Goal: Task Accomplishment & Management: Manage account settings

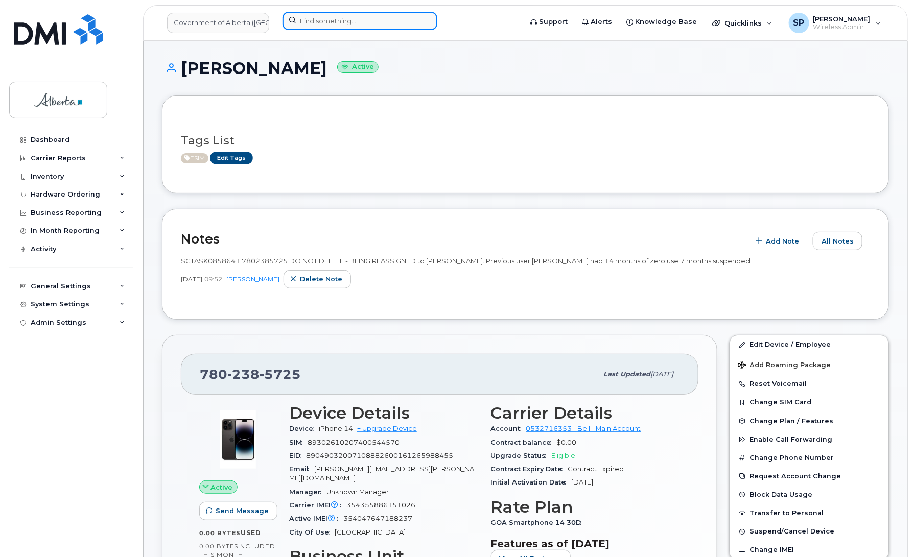
click at [330, 17] on input at bounding box center [359, 21] width 155 height 18
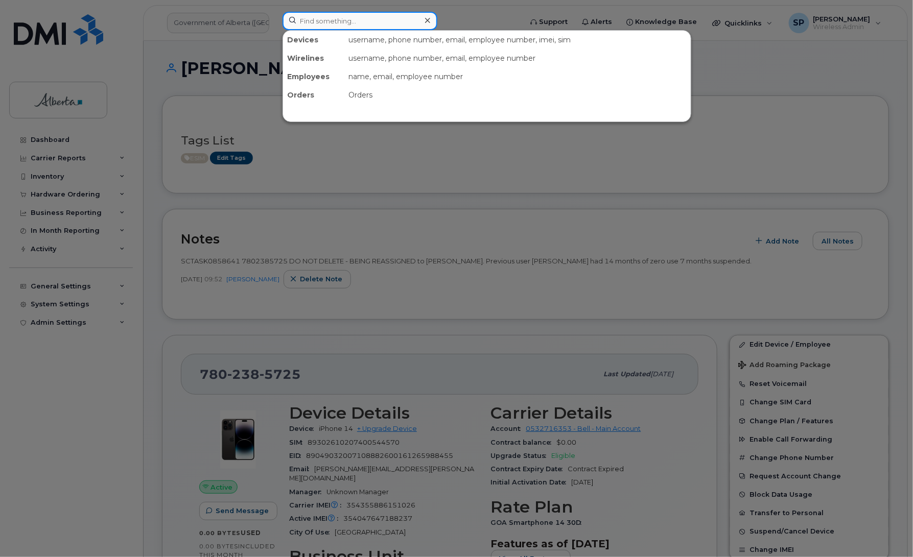
paste input "7809748553"
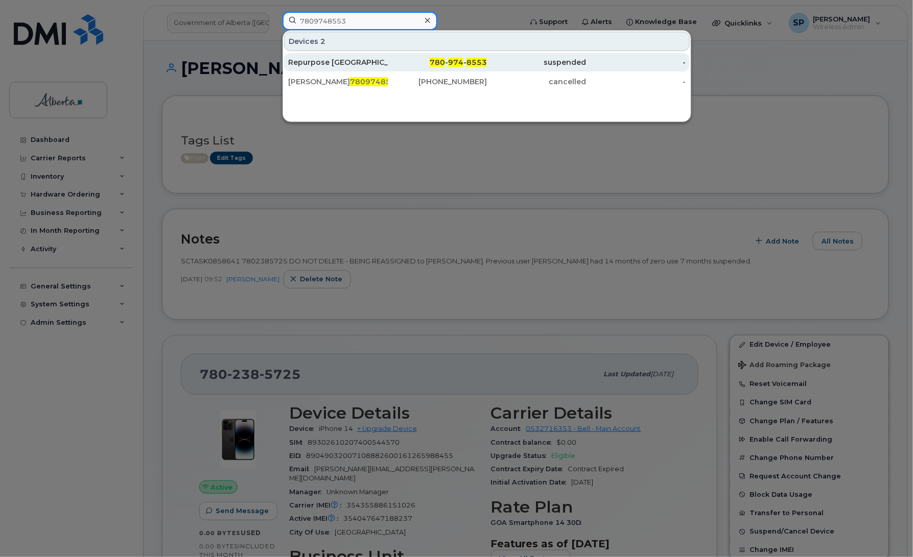
type input "7809748553"
click at [323, 64] on div "Repurpose Edmonton" at bounding box center [338, 62] width 100 height 10
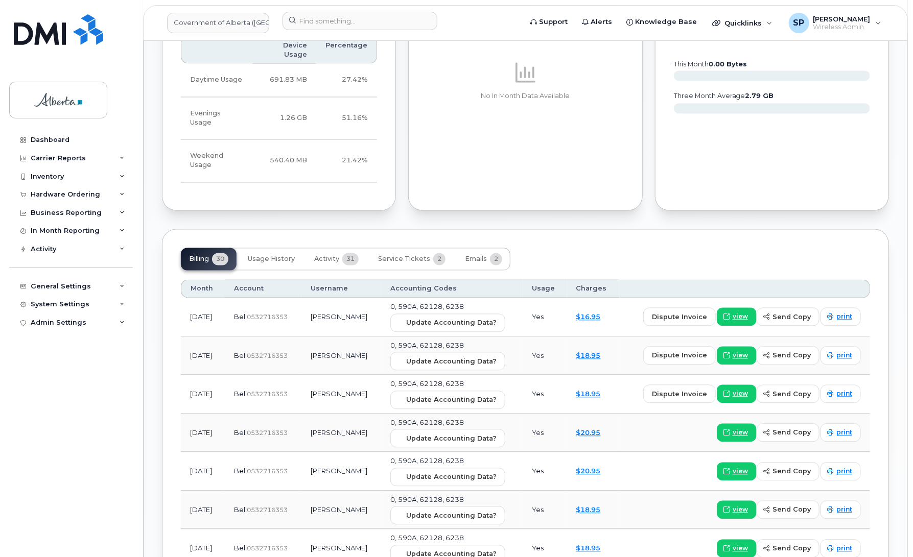
scroll to position [844, 0]
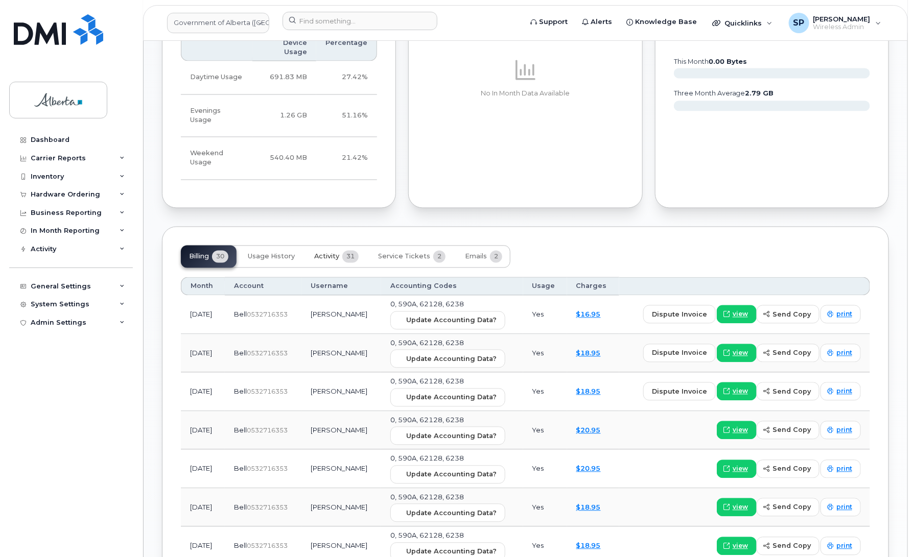
click at [320, 253] on span "Activity" at bounding box center [326, 257] width 25 height 8
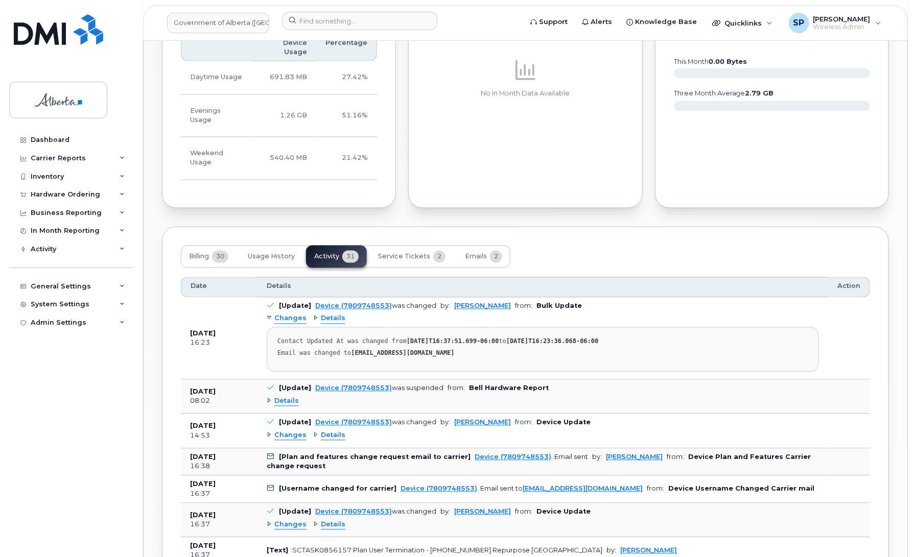
click at [289, 431] on span "Changes" at bounding box center [290, 436] width 32 height 10
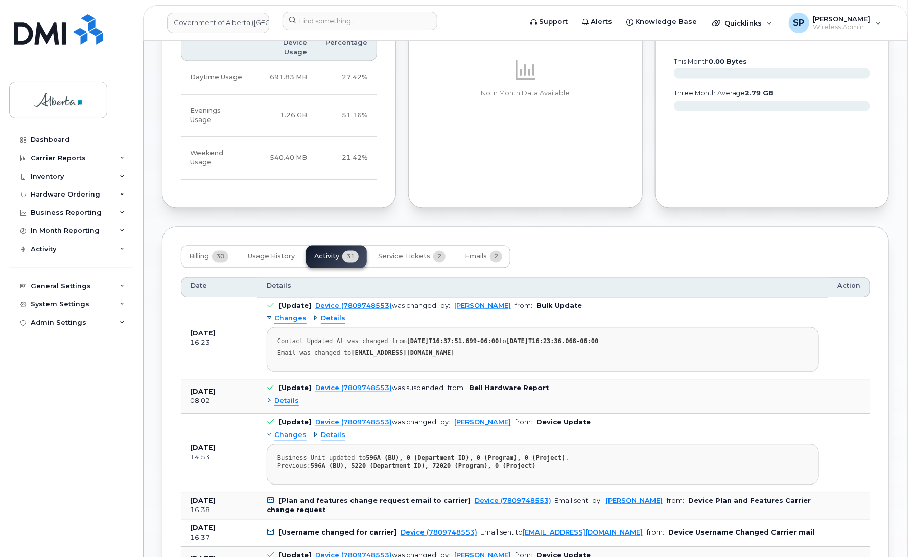
click at [289, 431] on span "Changes" at bounding box center [290, 436] width 32 height 10
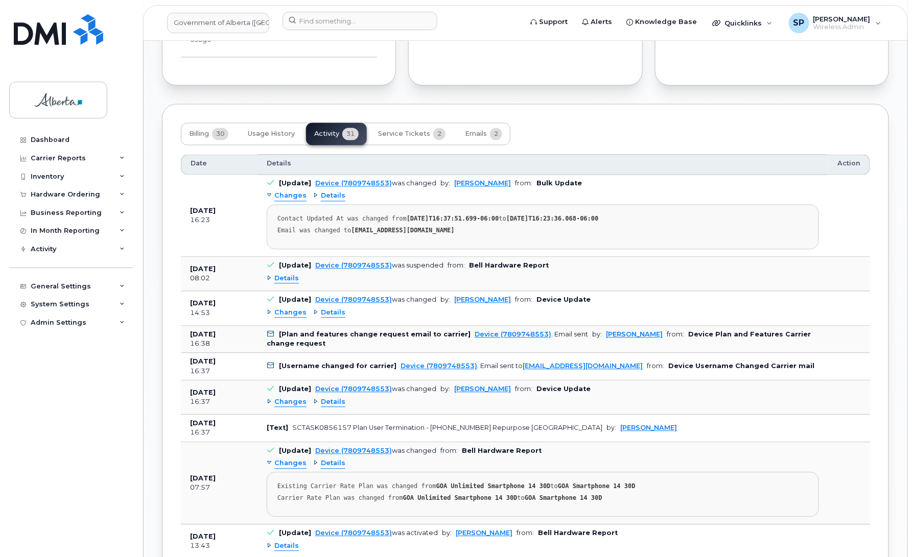
scroll to position [973, 0]
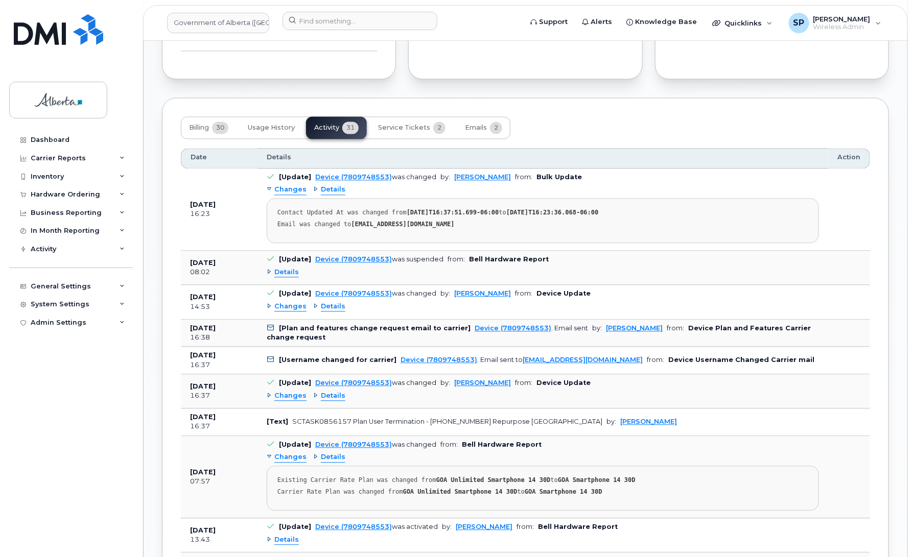
click at [290, 391] on span "Changes" at bounding box center [290, 396] width 32 height 10
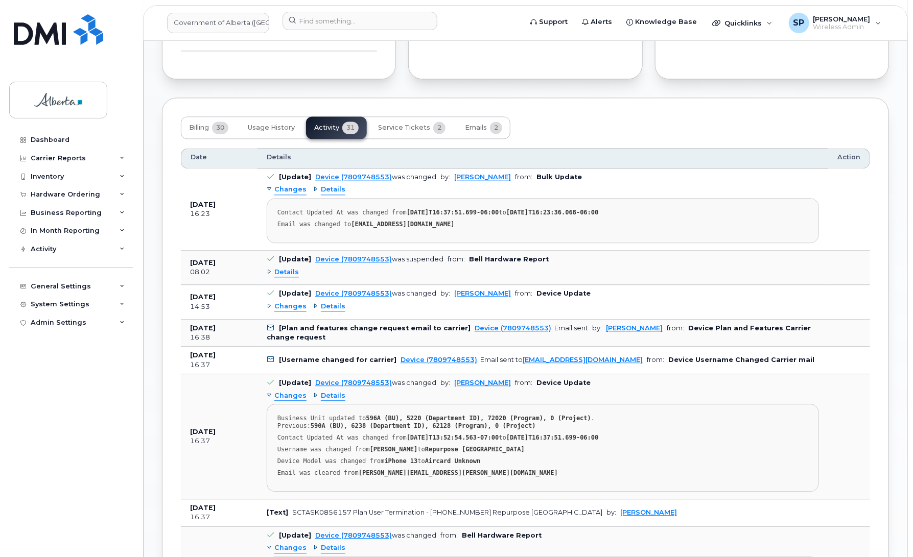
click at [286, 268] on span "Details" at bounding box center [286, 273] width 25 height 10
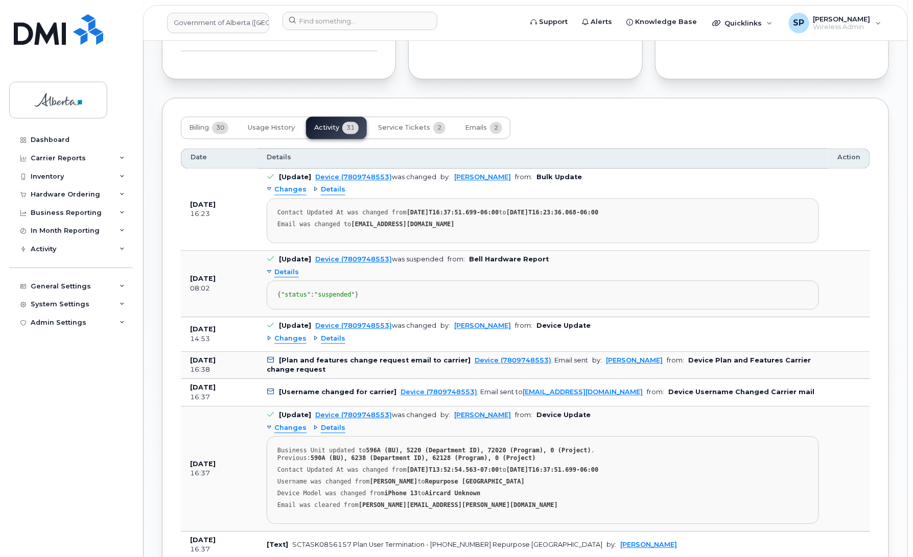
click at [286, 268] on span "Details" at bounding box center [286, 273] width 25 height 10
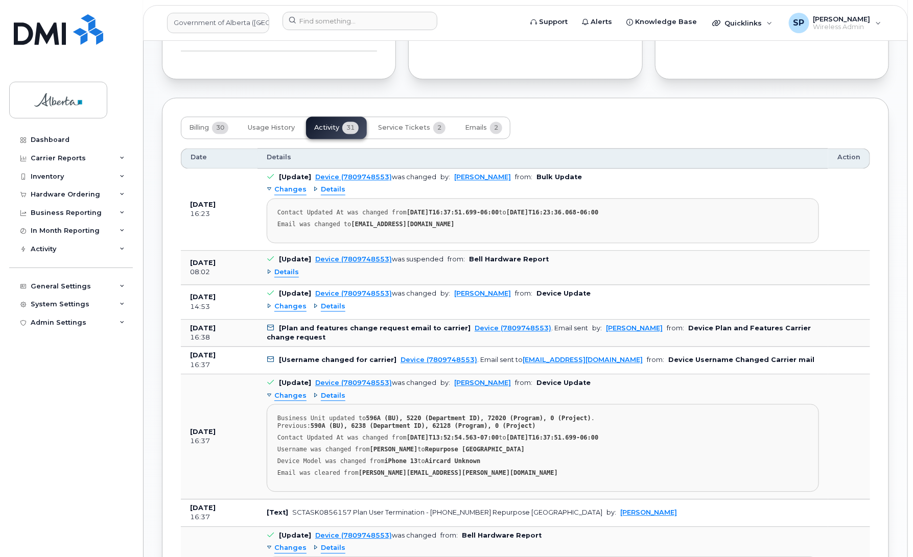
click at [290, 268] on span "Details" at bounding box center [286, 273] width 25 height 10
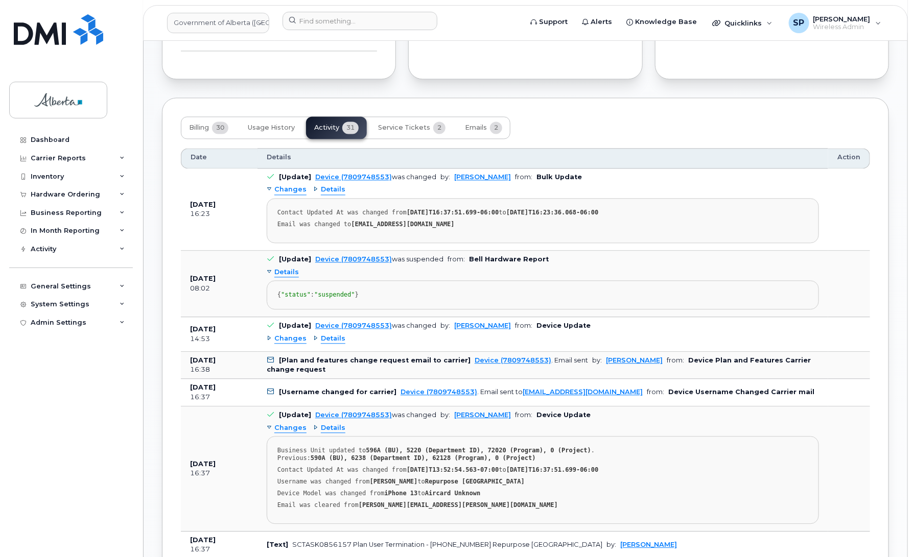
click at [290, 268] on span "Details" at bounding box center [286, 273] width 25 height 10
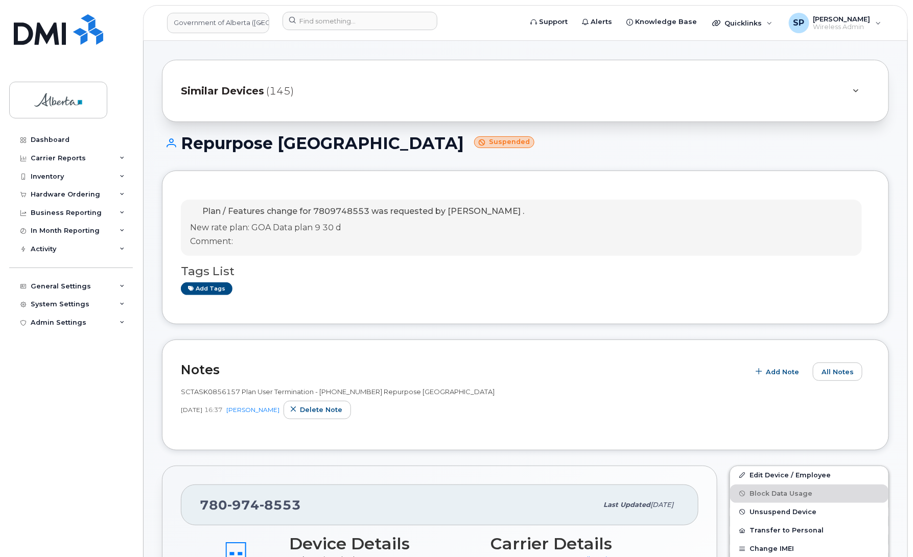
scroll to position [0, 0]
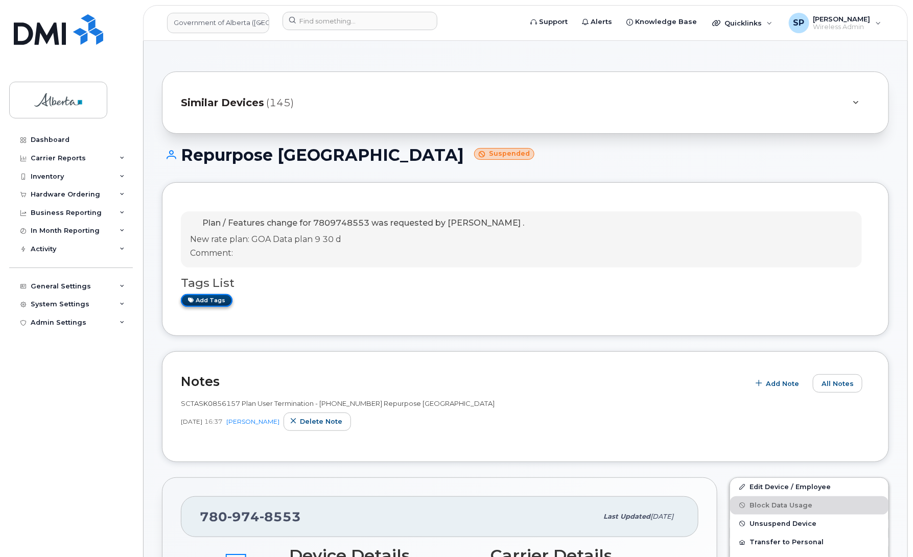
click at [209, 302] on link "Add tags" at bounding box center [207, 300] width 52 height 13
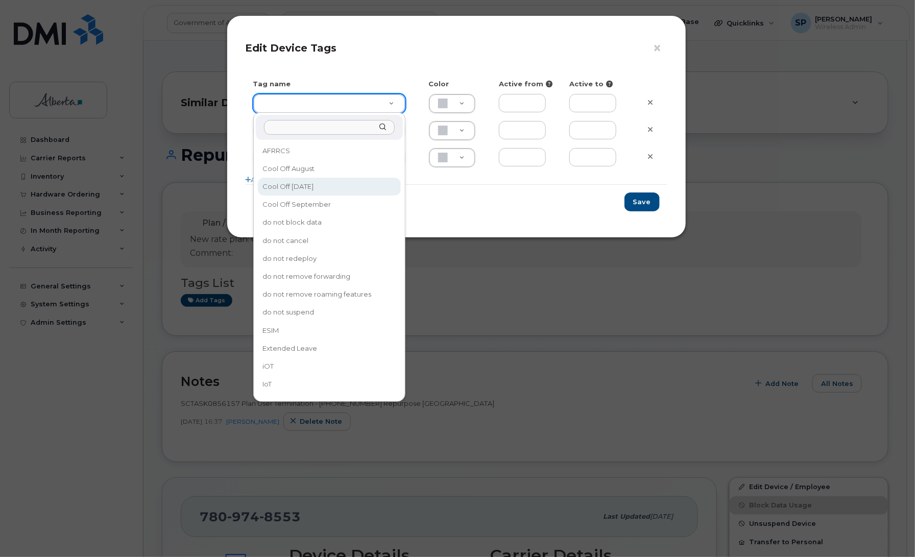
type input "Cool Off October 15"
type input "D6CDC1"
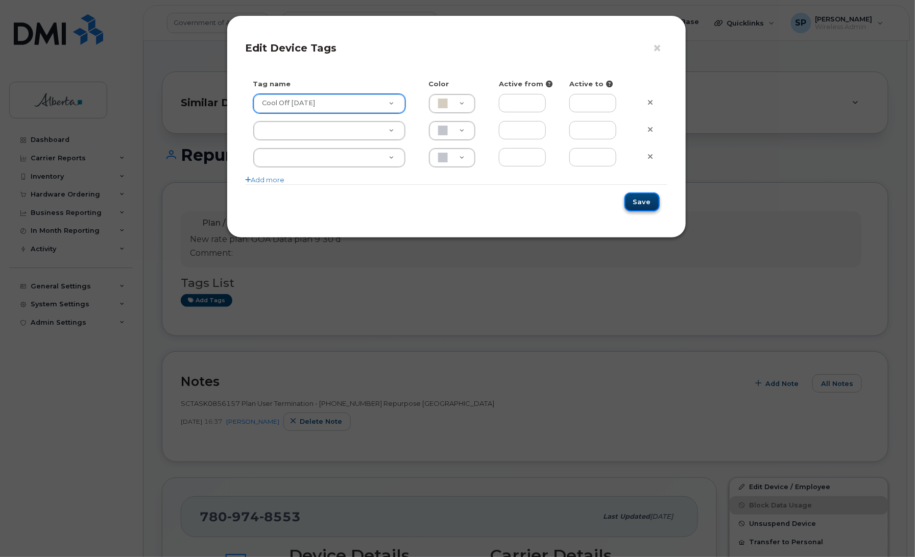
click at [642, 205] on button "Save" at bounding box center [642, 202] width 35 height 19
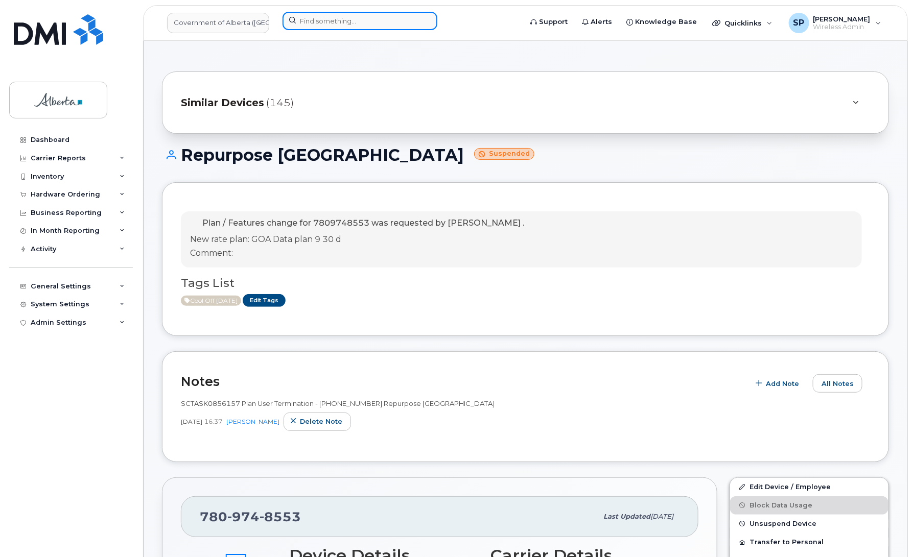
click at [385, 24] on input at bounding box center [359, 21] width 155 height 18
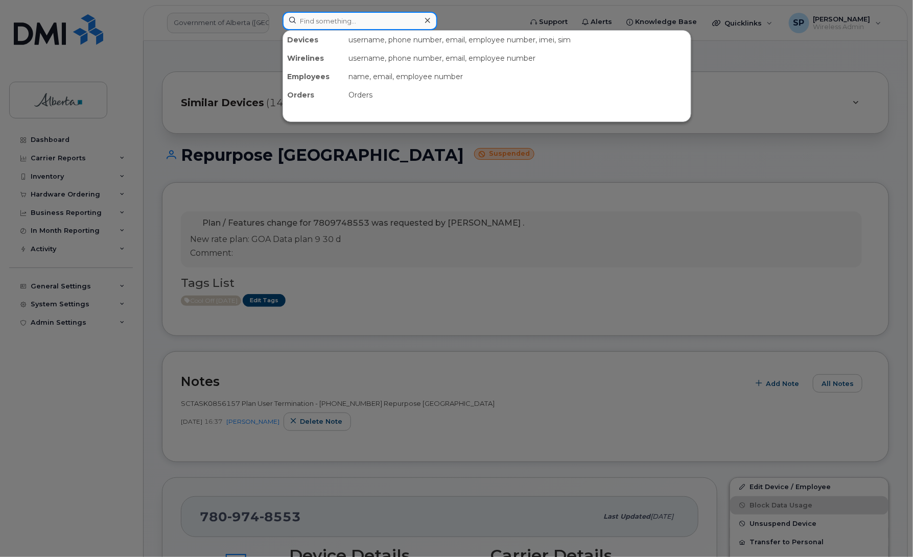
paste input "7802033881"
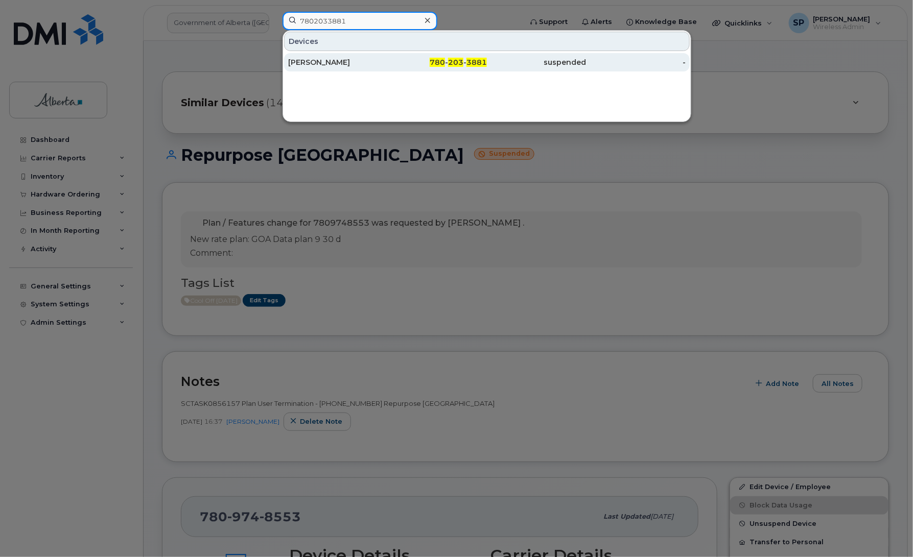
type input "7802033881"
click at [318, 64] on div "Lisa Jackson" at bounding box center [338, 62] width 100 height 10
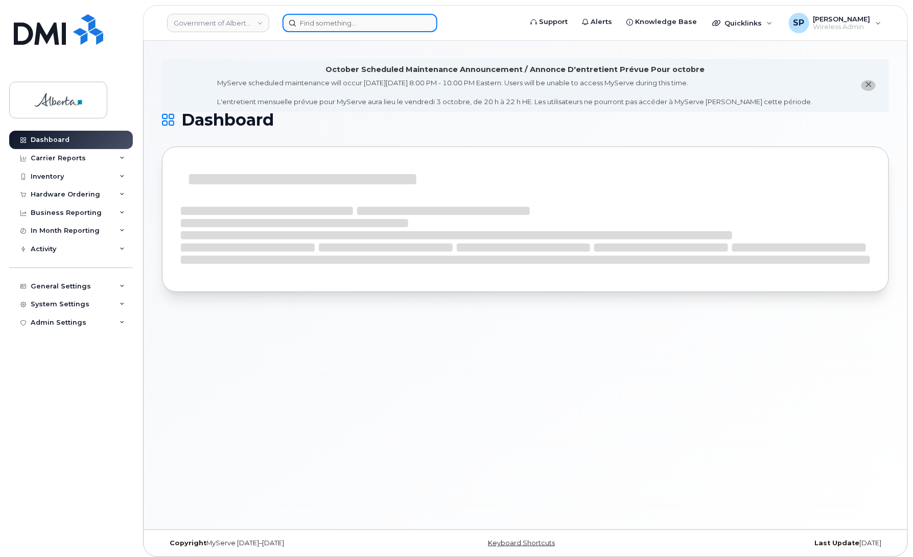
click at [346, 26] on input at bounding box center [359, 23] width 155 height 18
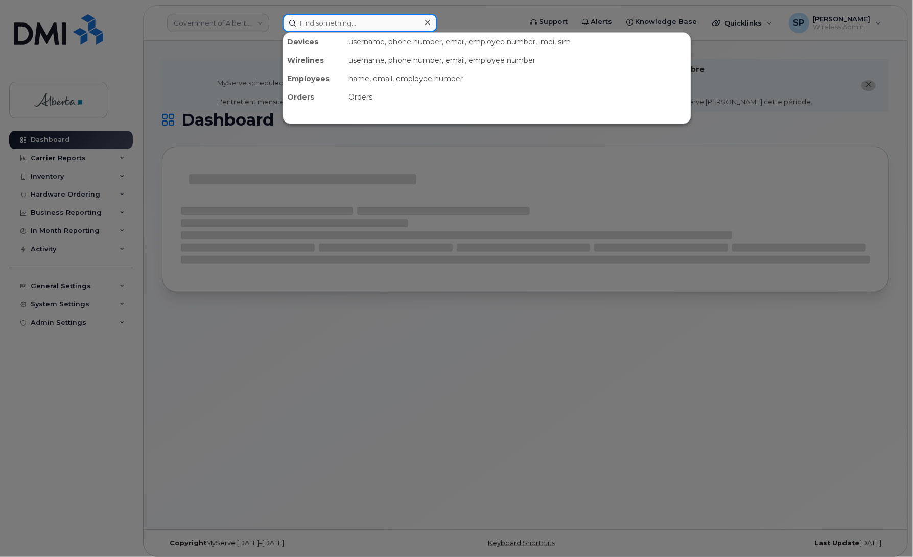
paste input "352556221639664"
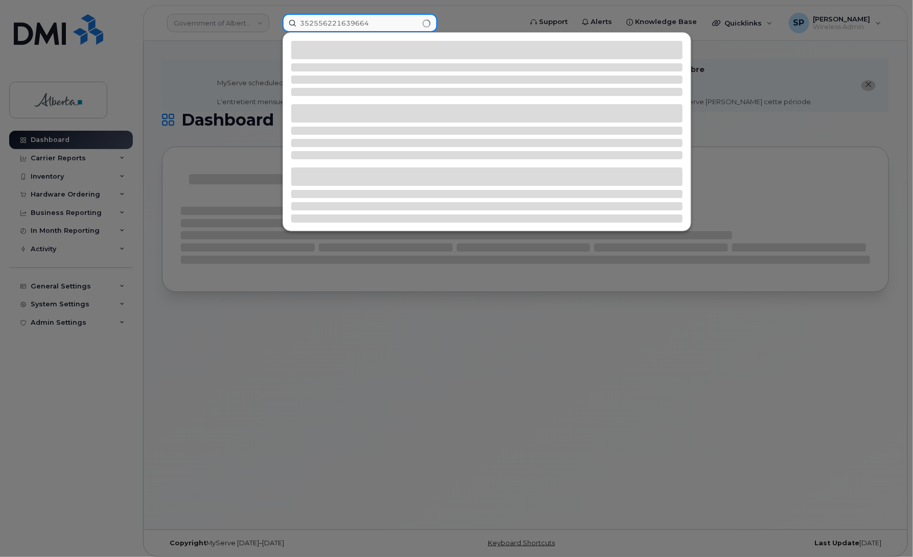
type input "352556221639664"
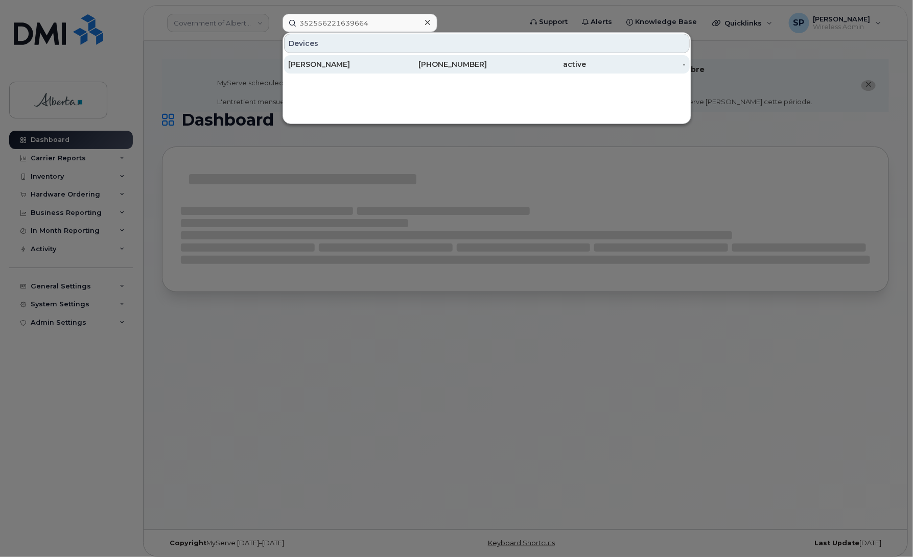
click at [458, 66] on div "780-919-7722" at bounding box center [438, 64] width 100 height 10
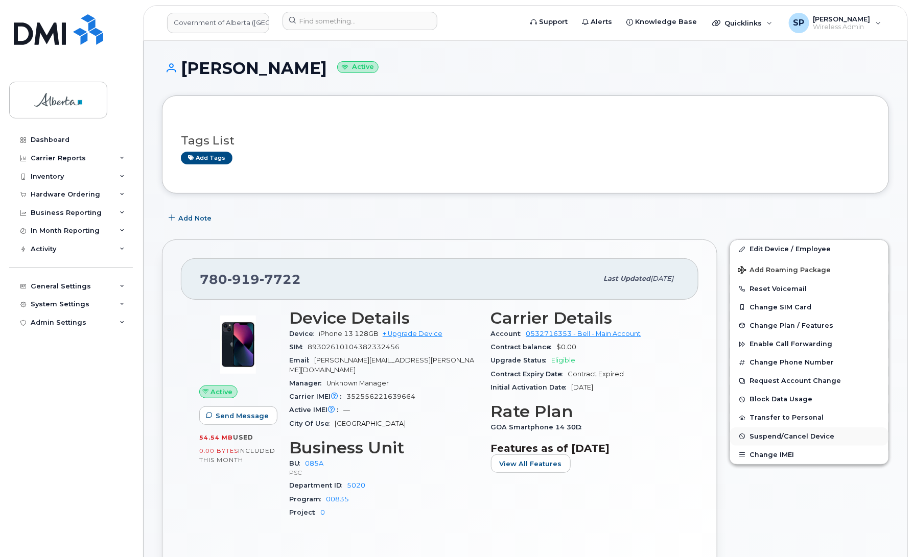
click at [798, 436] on span "Suspend/Cancel Device" at bounding box center [791, 437] width 85 height 8
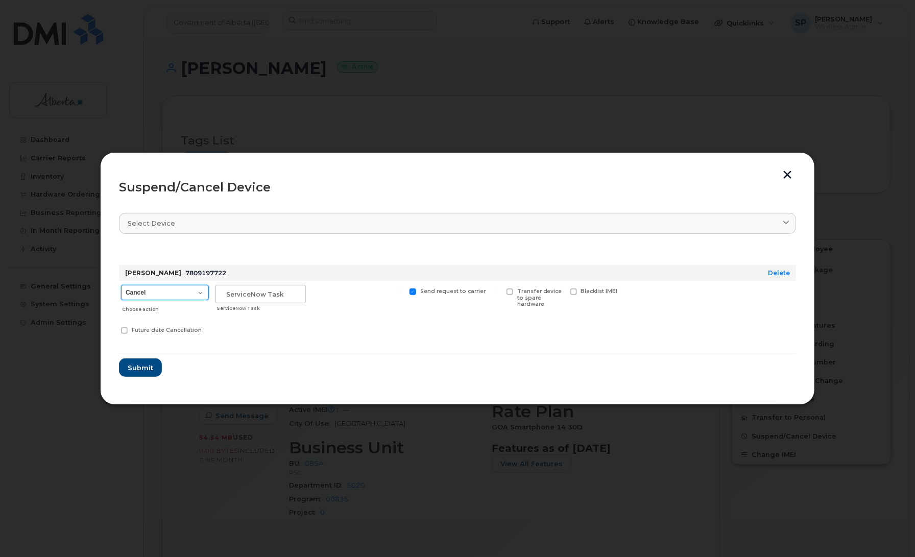
click at [159, 292] on select "Cancel Suspend - Extend Suspension Suspend - Reduced Rate Suspend - Lost Device…" at bounding box center [165, 292] width 88 height 15
select select "[object Object]"
click at [121, 285] on select "Cancel Suspend - Extend Suspension Suspend - Reduced Rate Suspend - Lost Device…" at bounding box center [165, 292] width 88 height 15
click at [229, 292] on input "text" at bounding box center [260, 294] width 90 height 18
type input "HR"
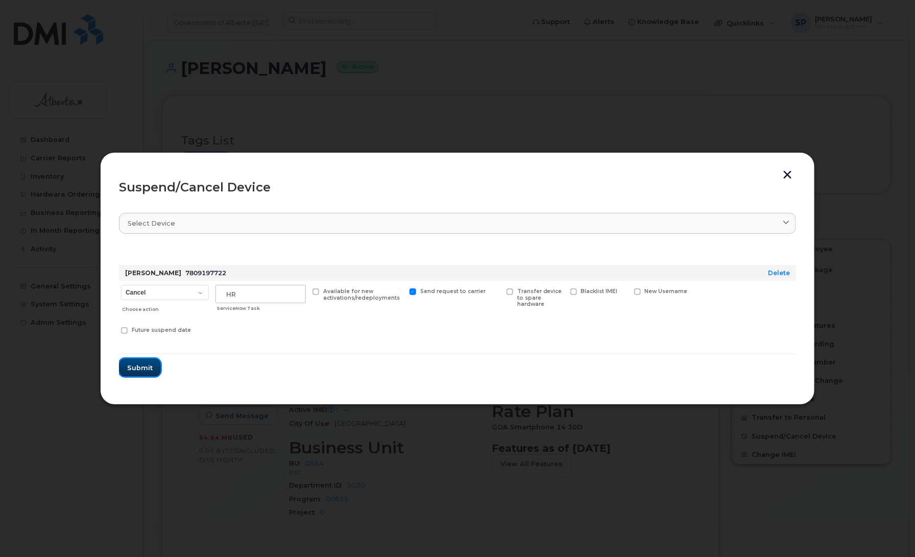
click at [146, 368] on span "Submit" at bounding box center [140, 368] width 26 height 10
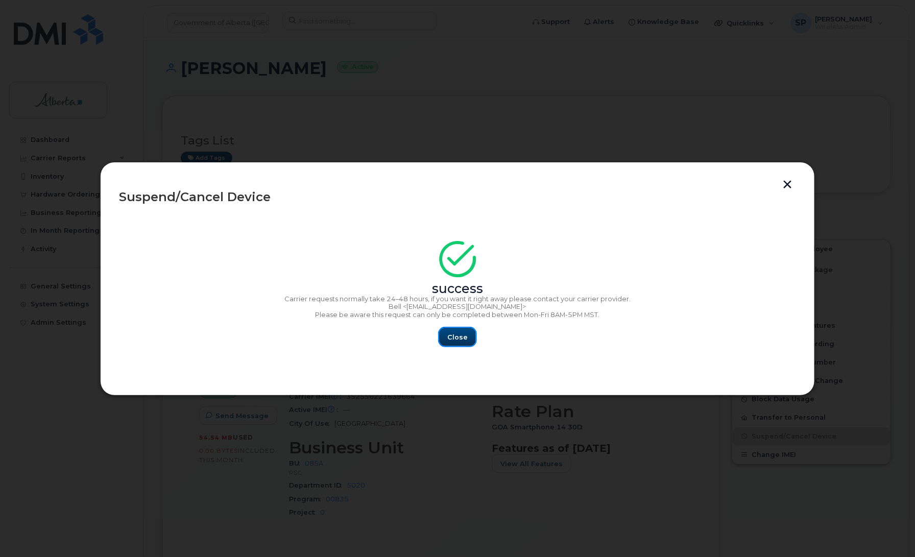
click at [460, 339] on span "Close" at bounding box center [457, 337] width 20 height 10
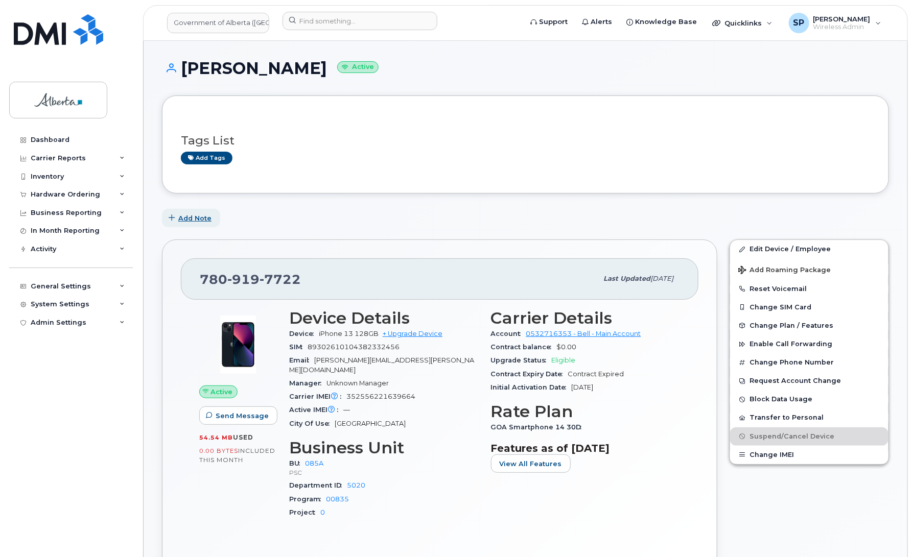
click at [186, 223] on span "Add Note" at bounding box center [194, 218] width 33 height 10
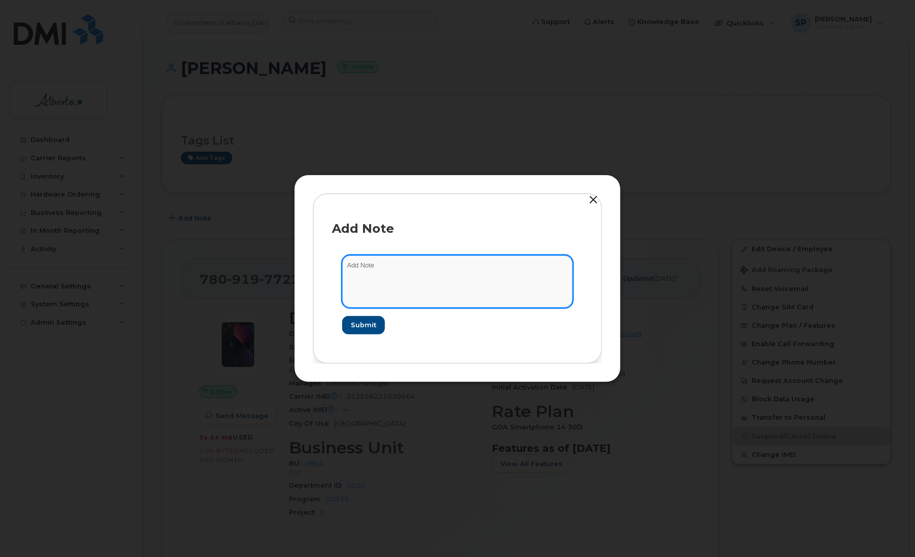
click at [406, 274] on textarea at bounding box center [457, 281] width 231 height 52
type textarea "Suspended as per HR"
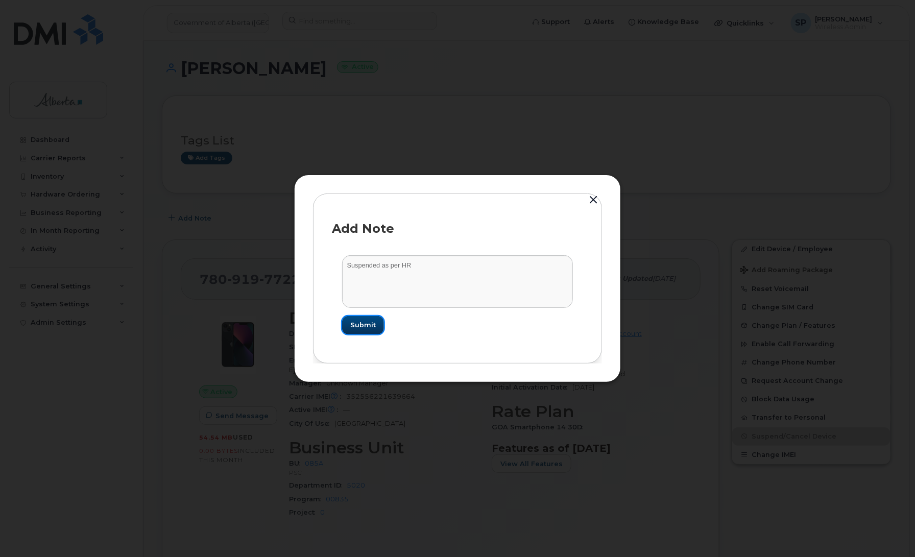
click at [358, 327] on span "Submit" at bounding box center [363, 325] width 26 height 10
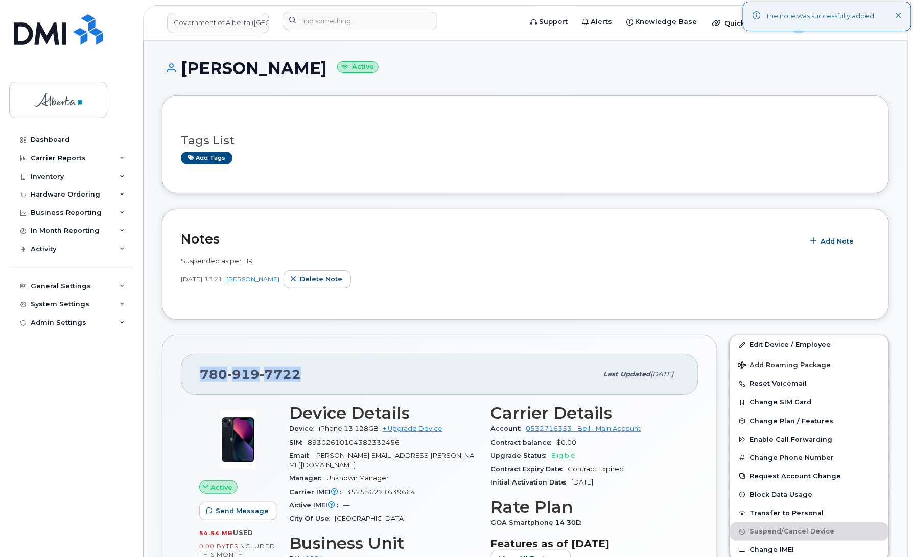
drag, startPoint x: 307, startPoint y: 375, endPoint x: 201, endPoint y: 381, distance: 106.4
click at [201, 381] on div "780 919 7722" at bounding box center [398, 374] width 397 height 21
copy span "780 919 7722"
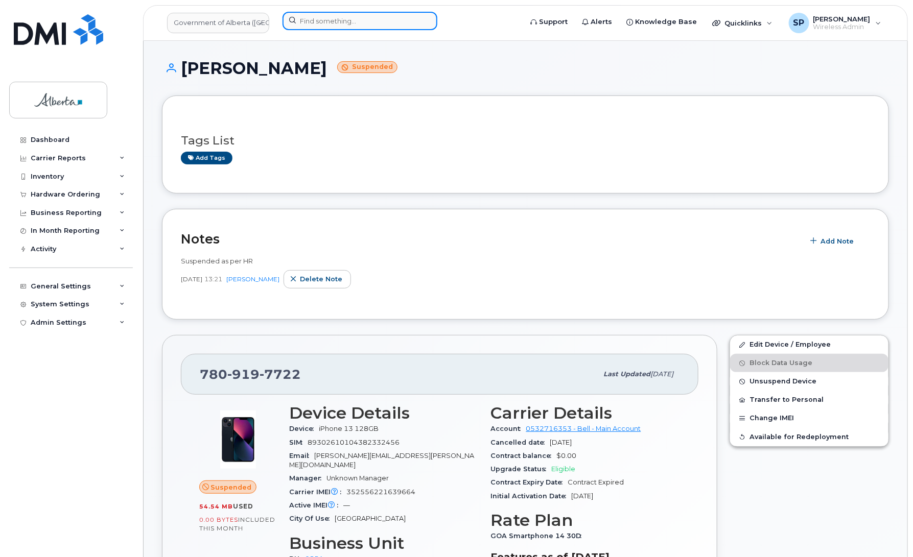
click at [304, 18] on input at bounding box center [359, 21] width 155 height 18
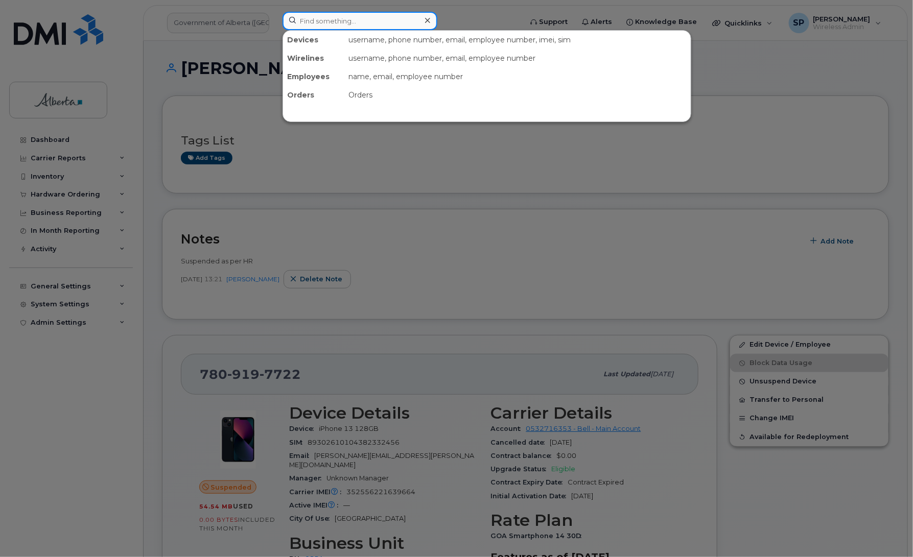
paste input "7805129259"
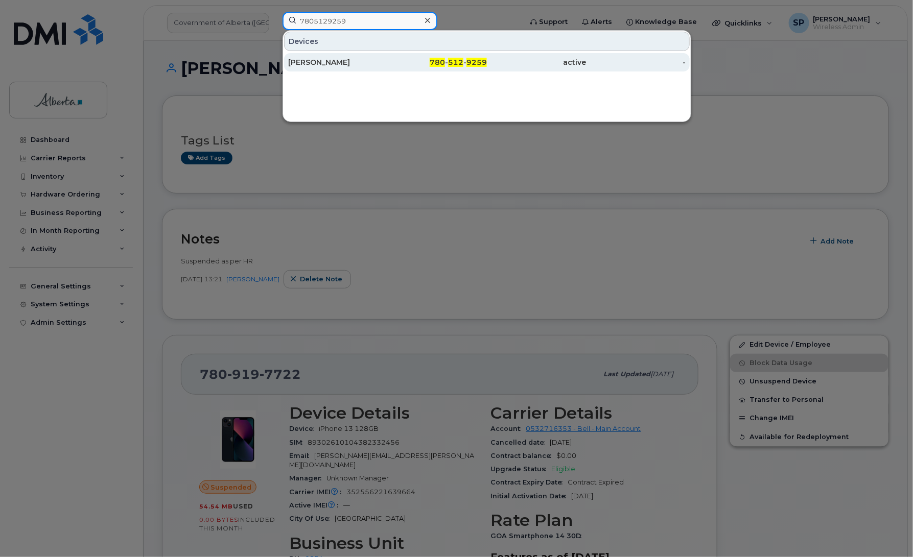
type input "7805129259"
click at [328, 66] on div "[PERSON_NAME]" at bounding box center [338, 62] width 100 height 10
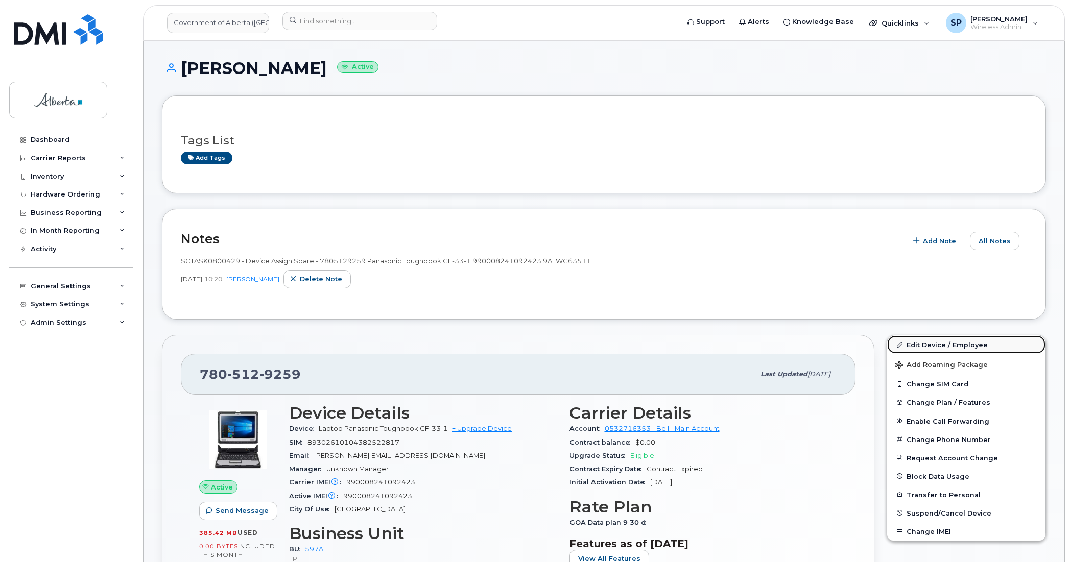
click at [912, 346] on link "Edit Device / Employee" at bounding box center [966, 344] width 158 height 18
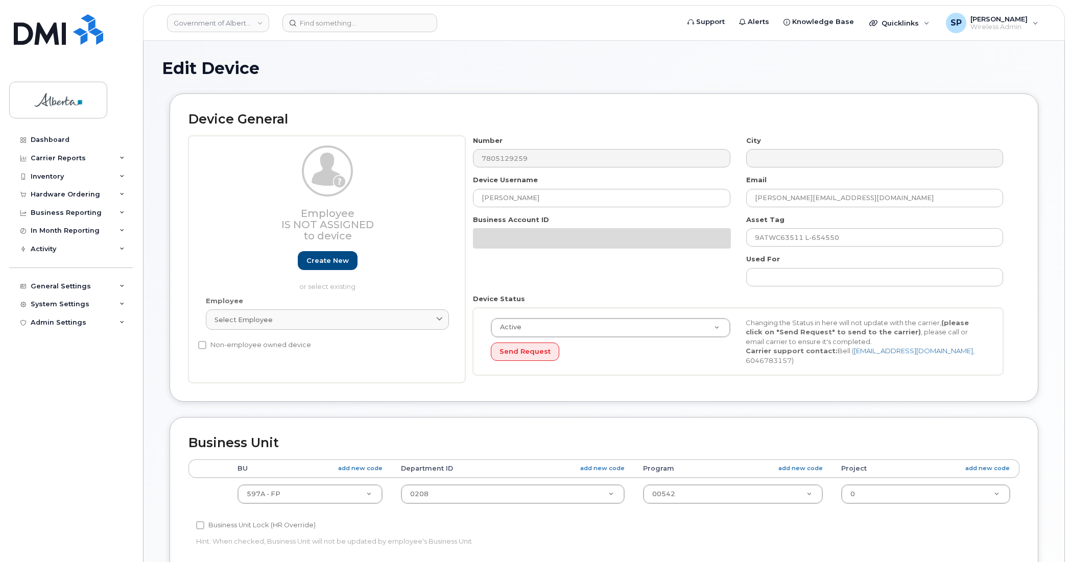
select select "4797726"
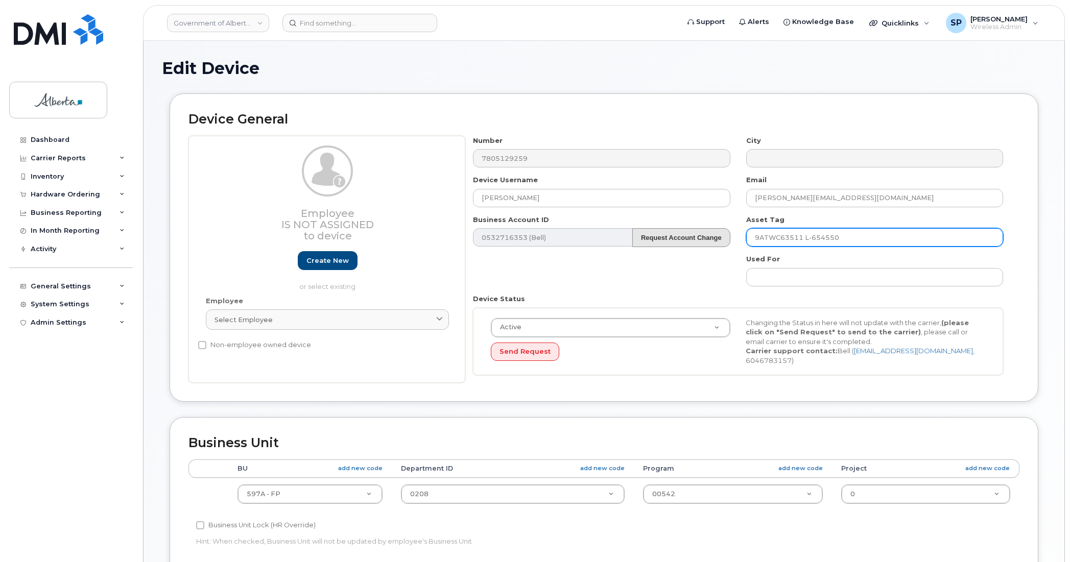
drag, startPoint x: 845, startPoint y: 238, endPoint x: 726, endPoint y: 241, distance: 119.5
click at [726, 241] on div "Number 7805129259 City Device Username Tara Ferdais Email Tara.Ferdais@gov.ab.c…" at bounding box center [738, 260] width 546 height 248
paste input "L-654550 s/n 9ATWC63511"
type input "L-654550 s/n 9ATWC63511"
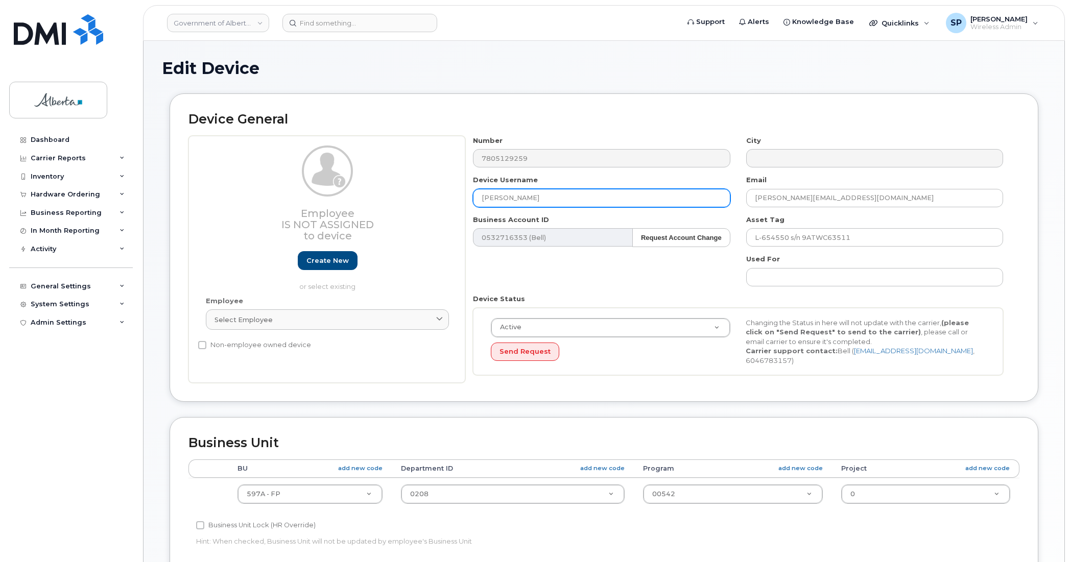
drag, startPoint x: 522, startPoint y: 193, endPoint x: 362, endPoint y: 187, distance: 161.0
click at [362, 188] on div "Employee Is not assigned to device Create new or select existing Employee Selec…" at bounding box center [603, 260] width 831 height 248
paste input "Lead Park Ranger Vacant"
type input "Lead Park Ranger Vacant"
click at [973, 84] on div "Edit Device" at bounding box center [604, 76] width 884 height 34
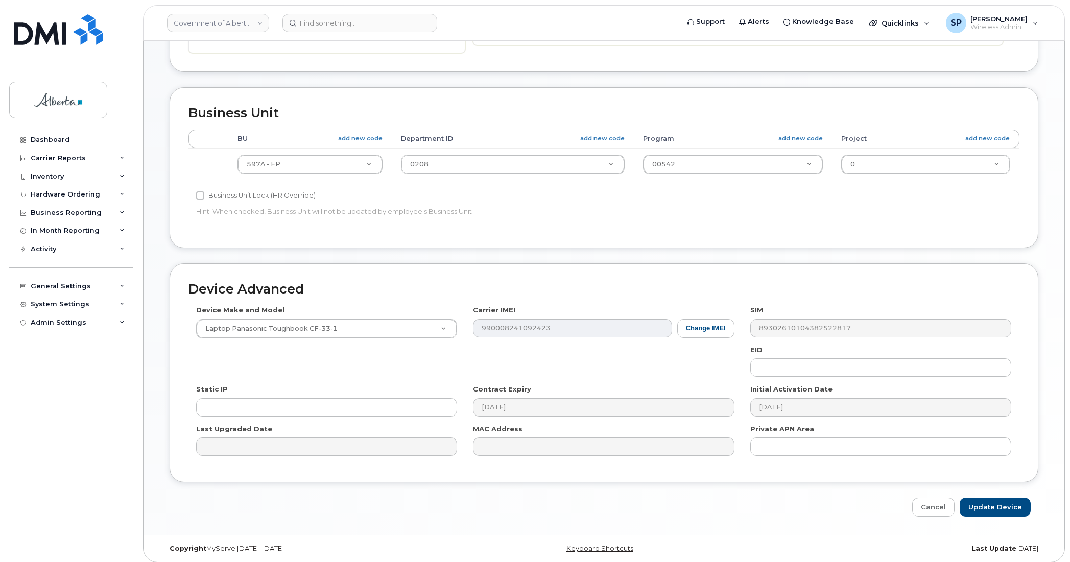
scroll to position [333, 0]
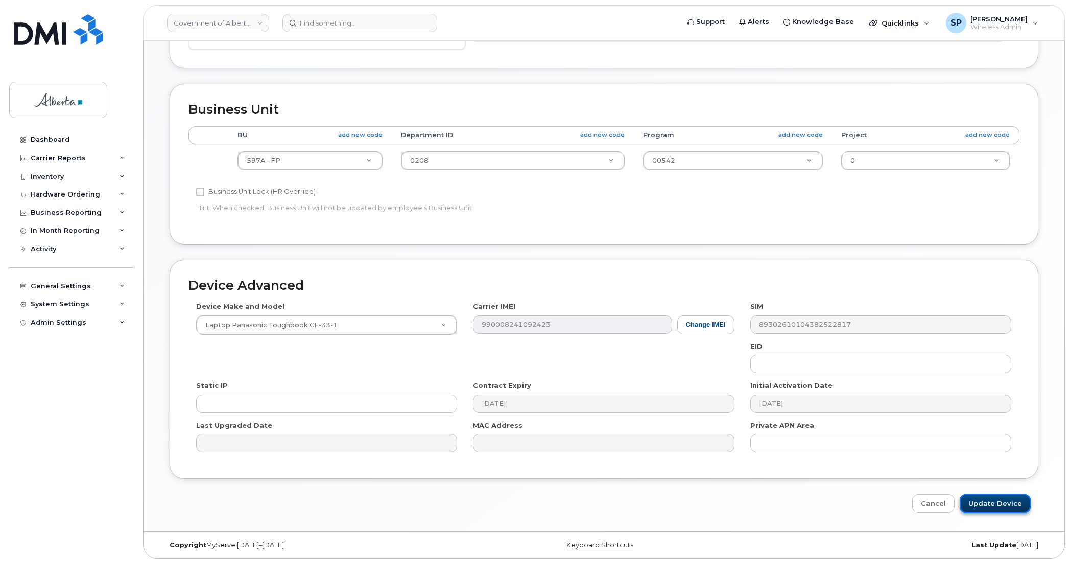
click at [998, 501] on input "Update Device" at bounding box center [995, 503] width 71 height 19
type input "Saving..."
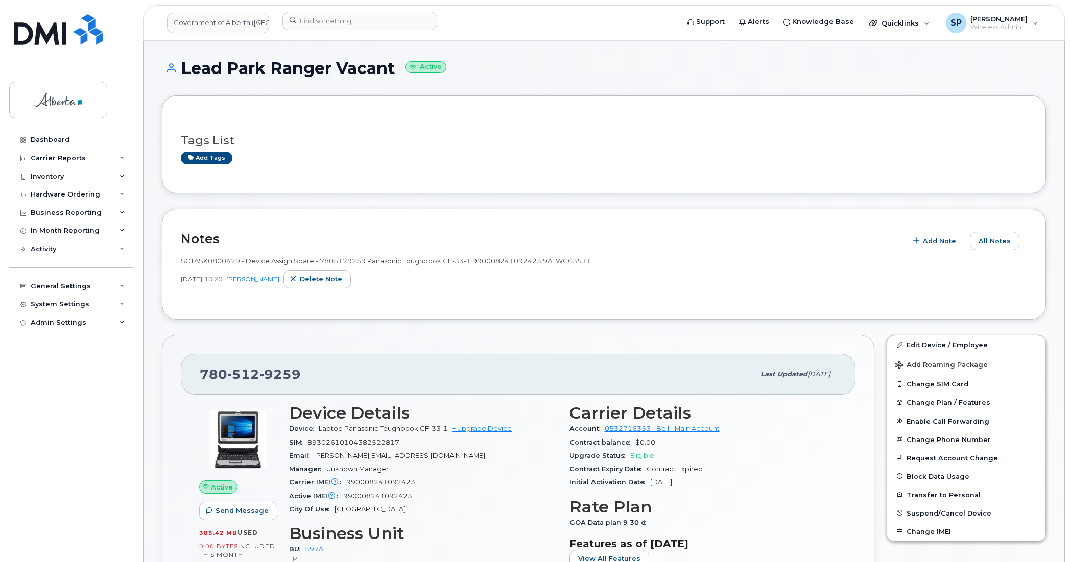
click at [39, 399] on div "Dashboard Carrier Reports Monthly Billing Data Daily Data Pooling Data Behavior…" at bounding box center [72, 339] width 126 height 416
click at [365, 23] on input at bounding box center [359, 21] width 155 height 18
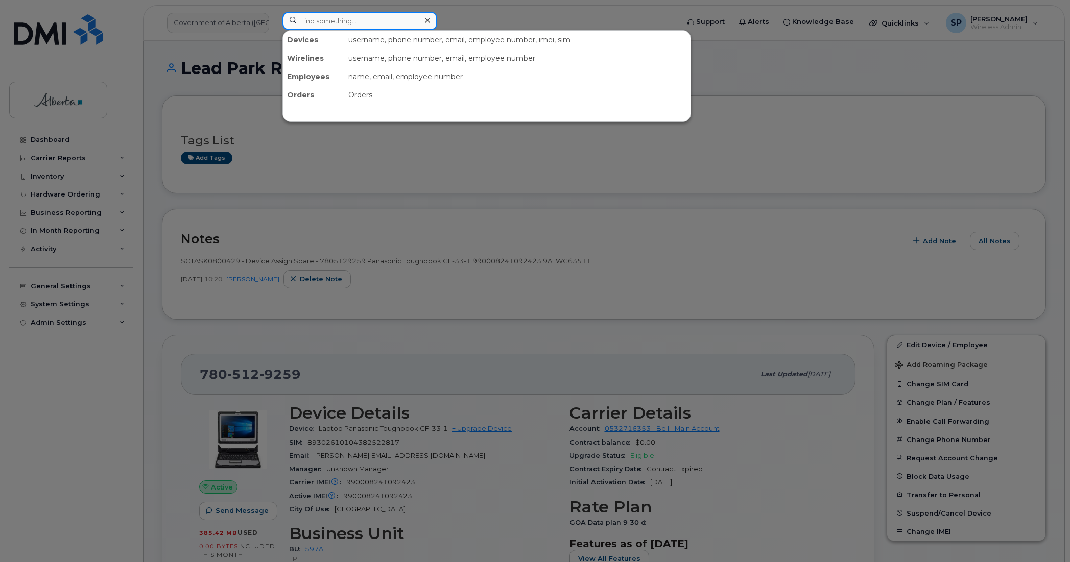
paste input "5873389039"
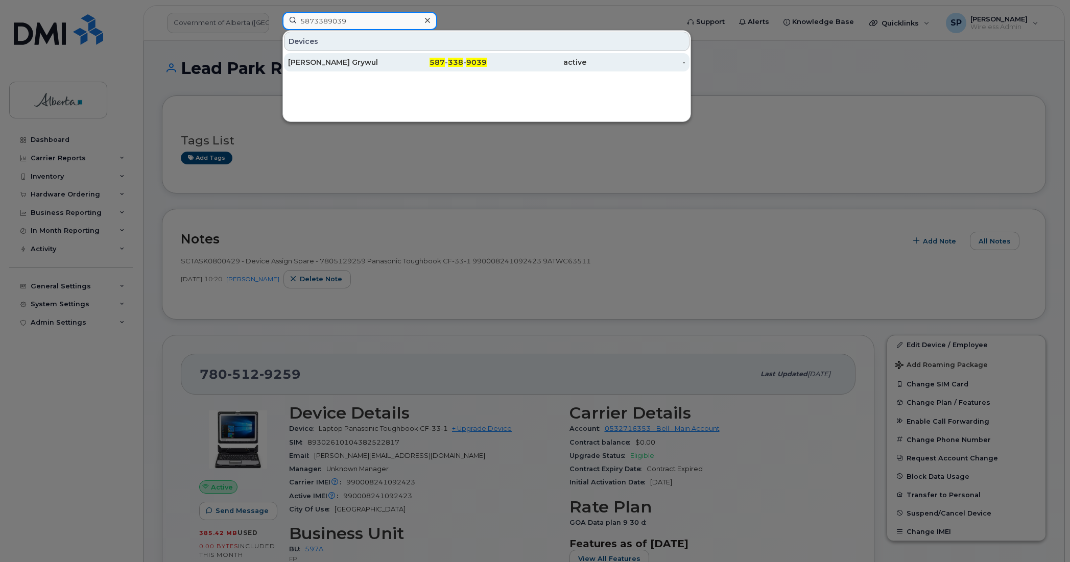
type input "5873389039"
click at [325, 62] on div "[PERSON_NAME] Grywul" at bounding box center [338, 62] width 100 height 10
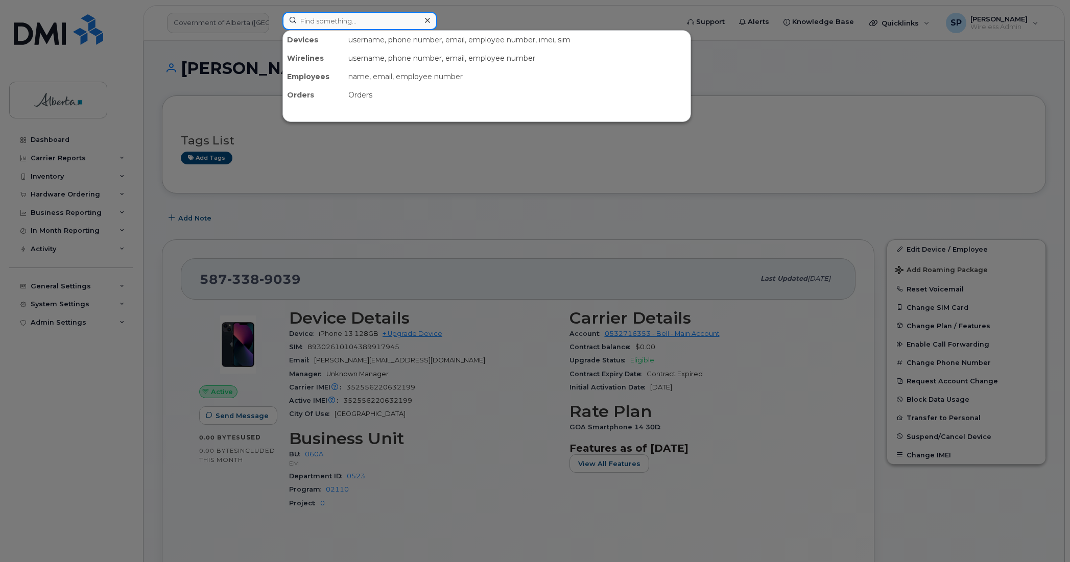
click at [332, 21] on input at bounding box center [359, 21] width 155 height 18
paste input "4034614875"
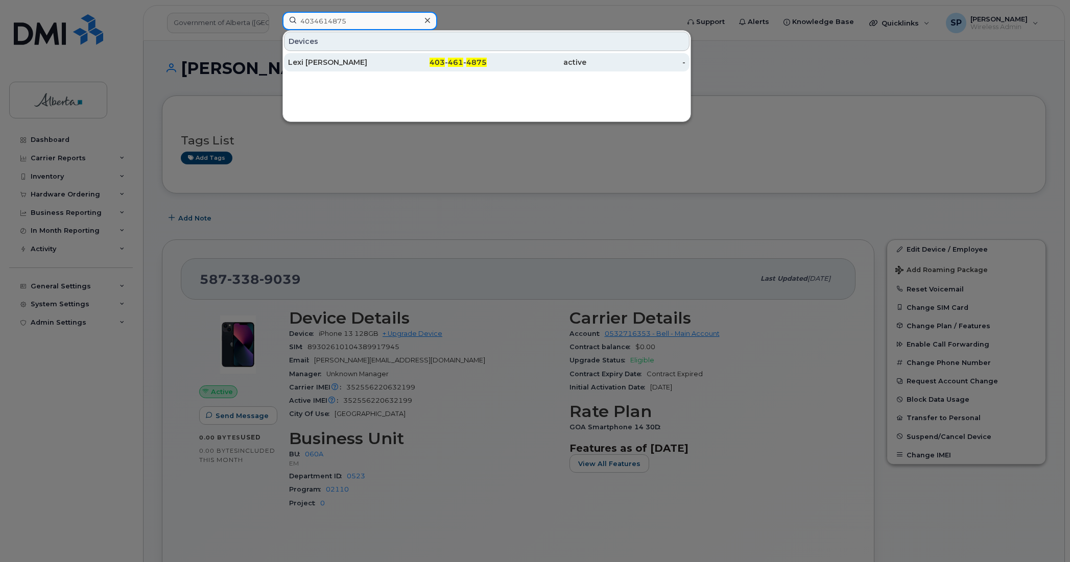
type input "4034614875"
click at [326, 62] on div "Lexi [PERSON_NAME]" at bounding box center [338, 62] width 100 height 10
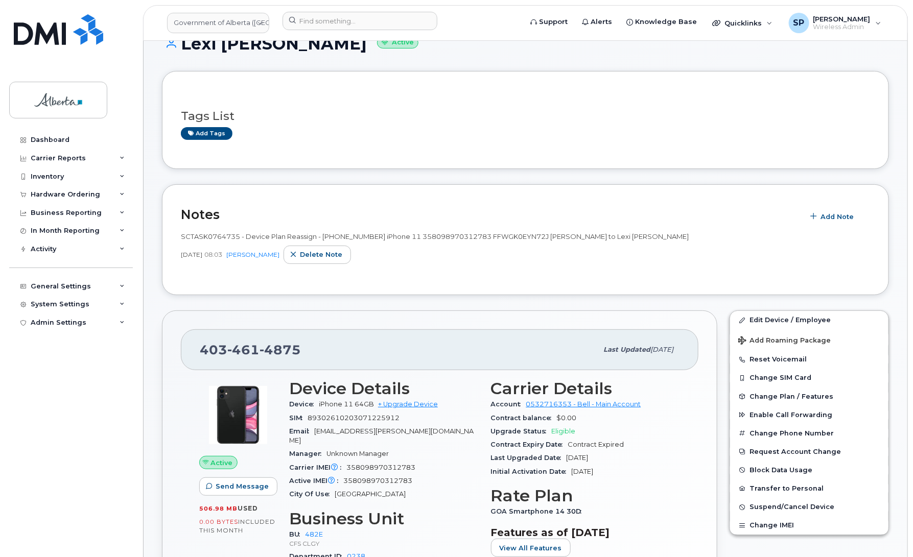
scroll to position [46, 0]
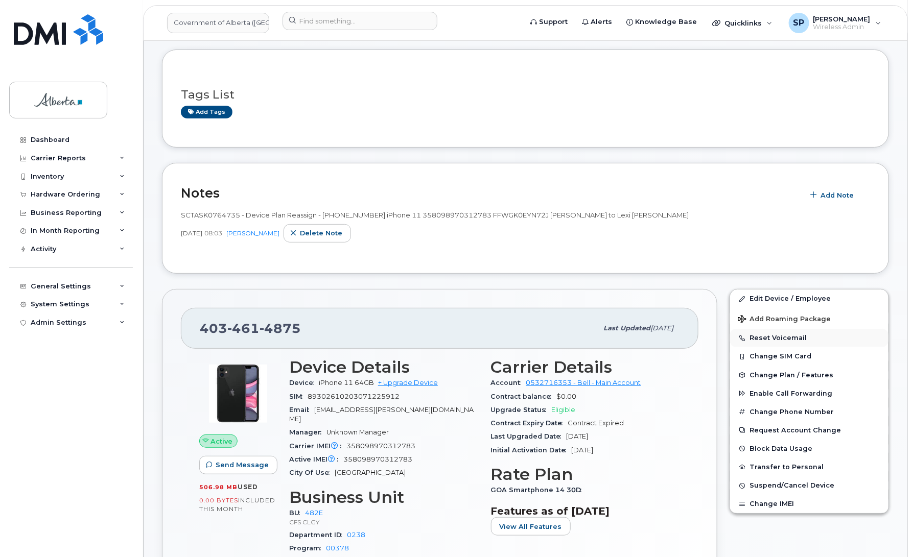
click at [775, 338] on button "Reset Voicemail" at bounding box center [809, 338] width 158 height 18
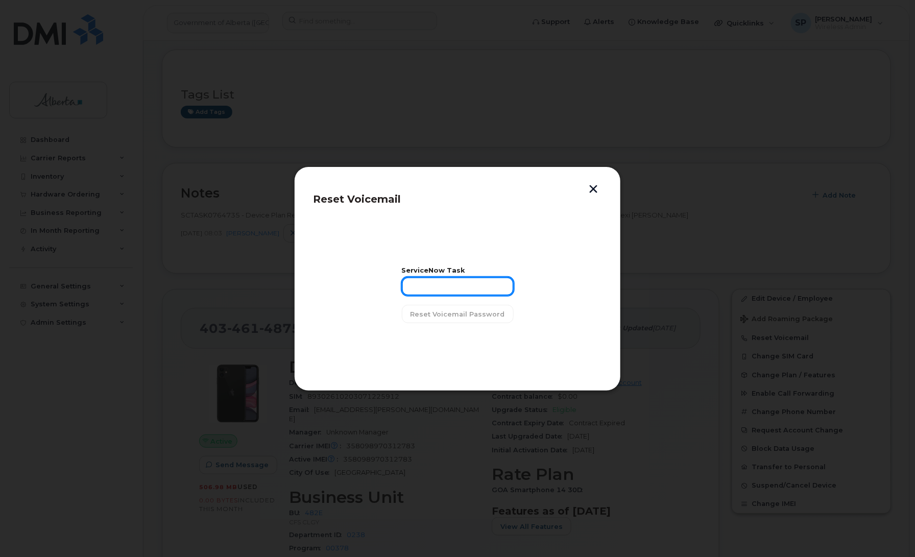
click at [483, 283] on input "text" at bounding box center [458, 286] width 112 height 18
paste input "SCTASK0862025"
type input "SCTASK0862025"
click at [473, 314] on span "Reset Voicemail Password" at bounding box center [458, 314] width 94 height 10
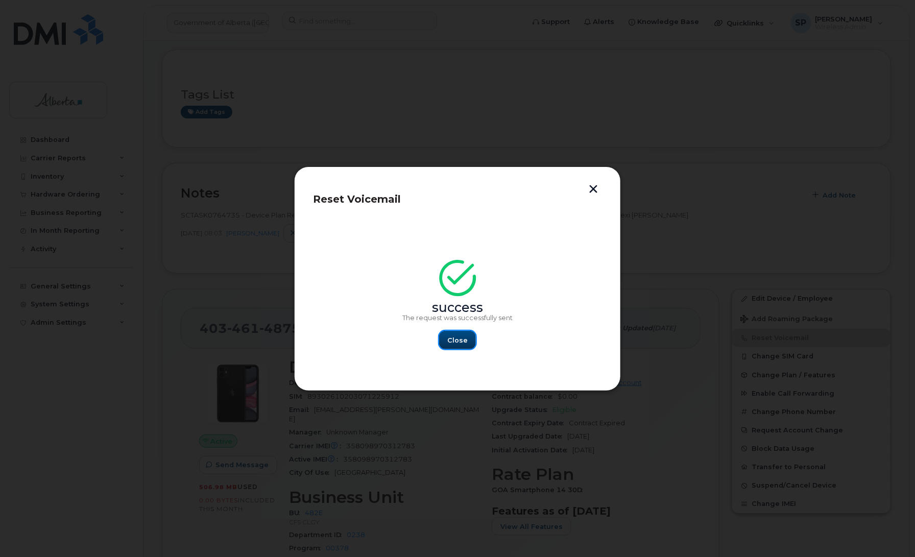
click at [460, 343] on span "Close" at bounding box center [457, 340] width 20 height 10
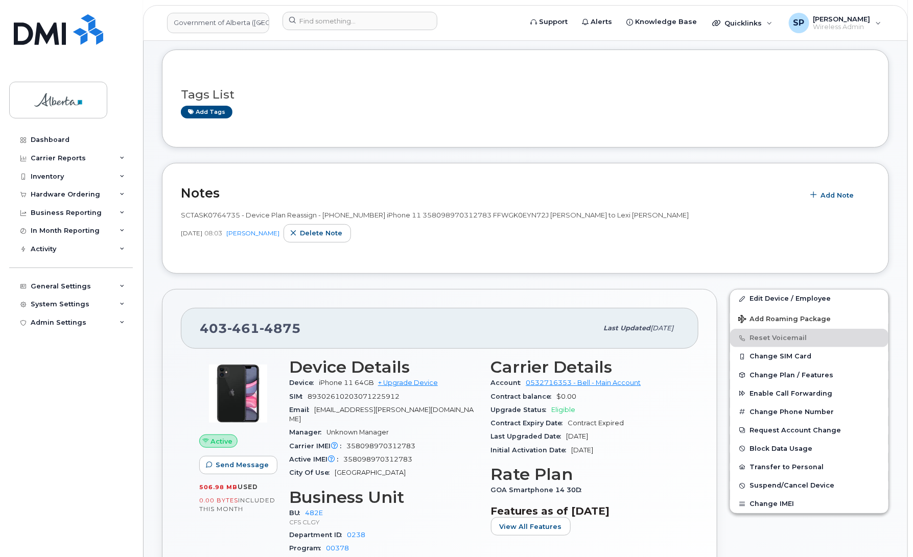
click at [54, 402] on div "Dashboard Carrier Reports Monthly Billing Data Daily Data Pooling Data Behavior…" at bounding box center [72, 336] width 126 height 411
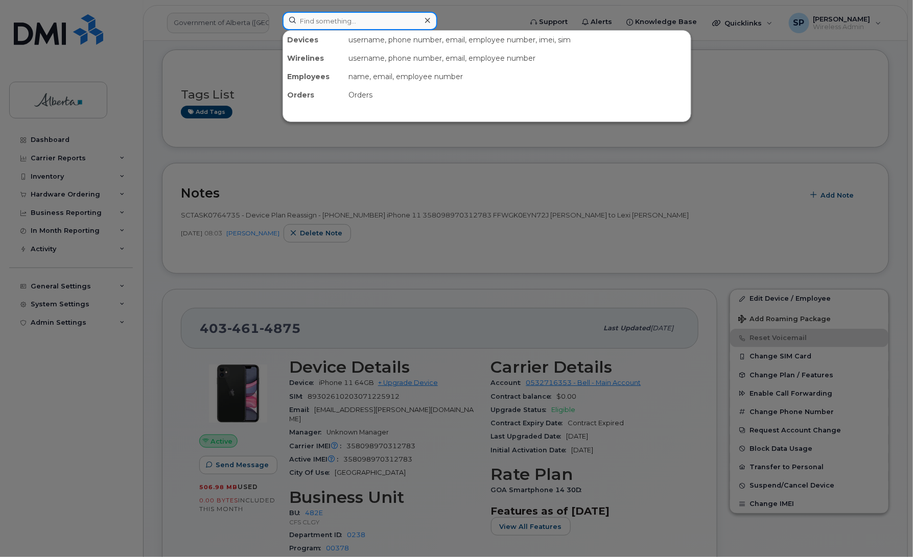
click at [321, 16] on input at bounding box center [359, 21] width 155 height 18
paste input "7806606951"
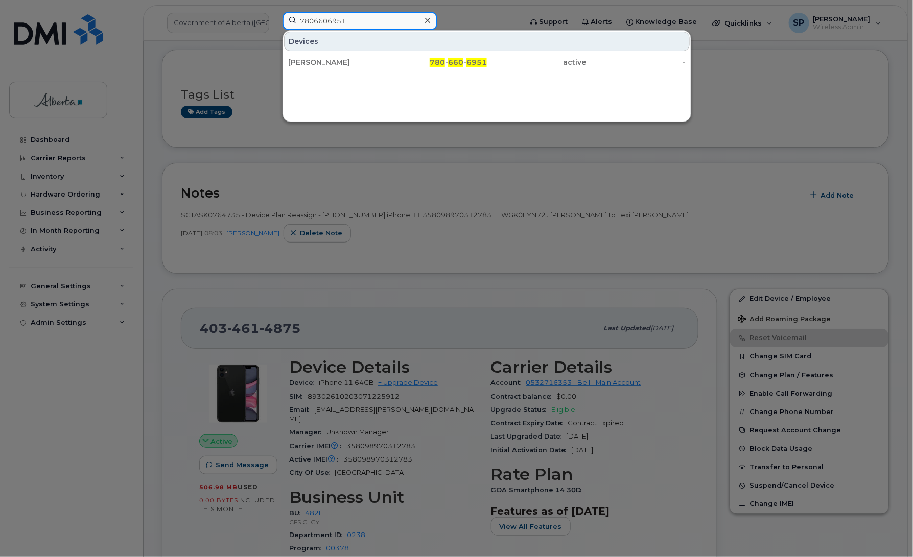
type input "7806606951"
click at [323, 60] on div "[PERSON_NAME]" at bounding box center [338, 62] width 100 height 10
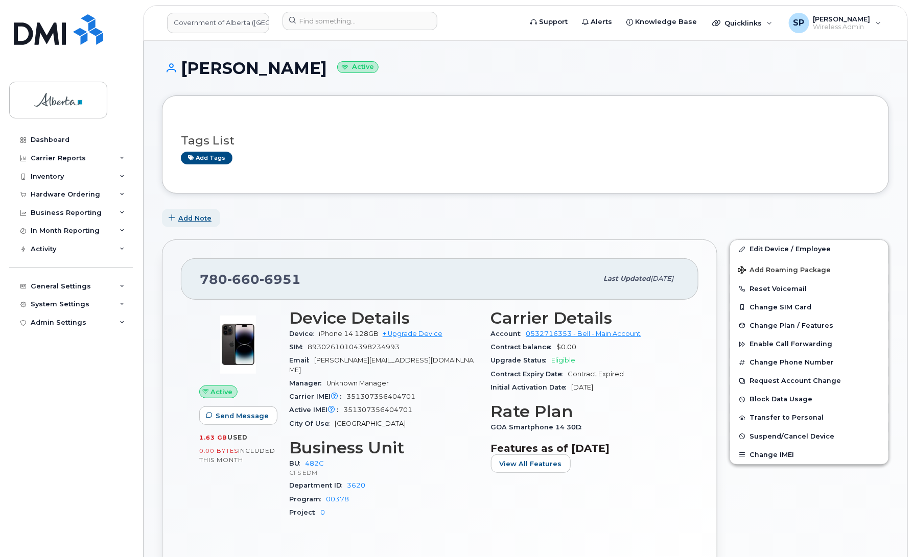
click at [196, 218] on span "Add Note" at bounding box center [194, 218] width 33 height 10
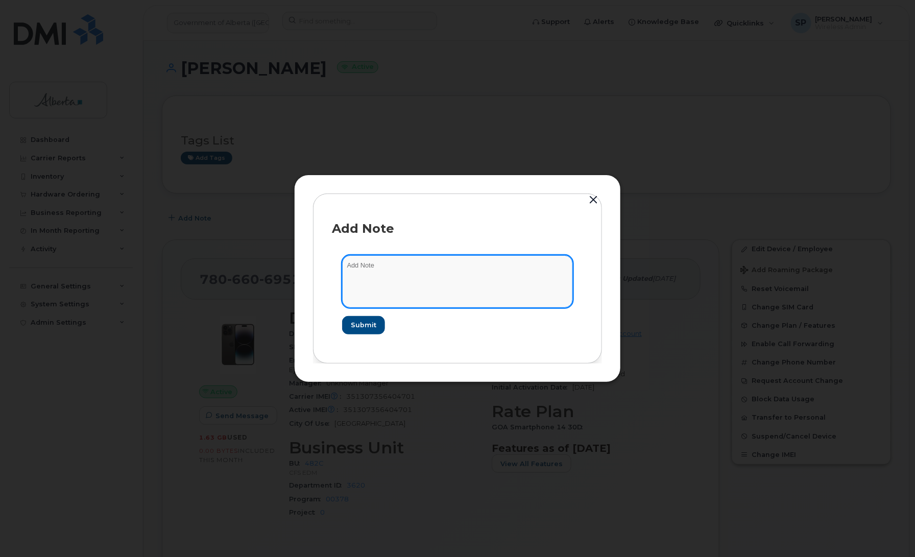
click at [389, 269] on textarea at bounding box center [457, 281] width 231 height 52
paste textarea "SCTASK0861696"
click at [456, 266] on textarea "SCTASK0861696" at bounding box center [457, 281] width 231 height 52
paste textarea "Plan User Termination - (1) Suspend"
type textarea "SCTASK0861696 Plan User Termination - (1) Suspend"
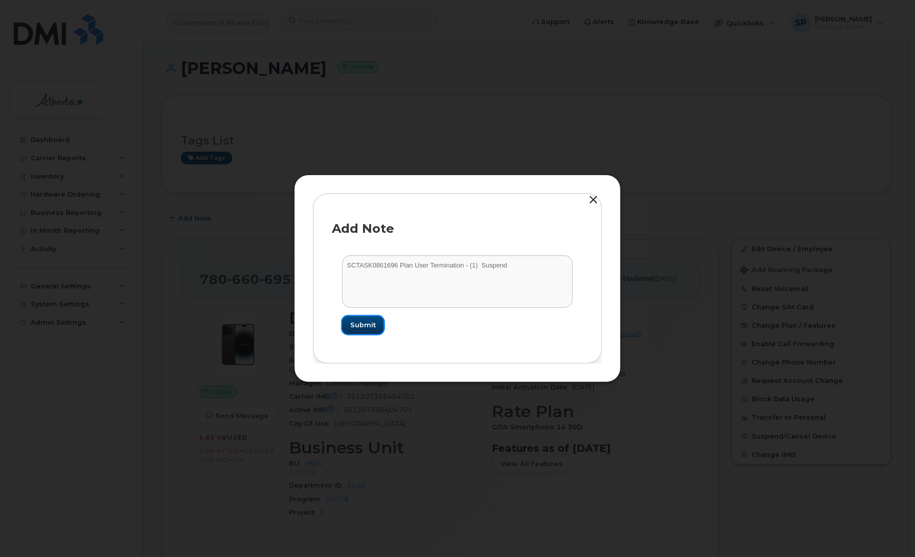
click at [361, 326] on span "Submit" at bounding box center [363, 325] width 26 height 10
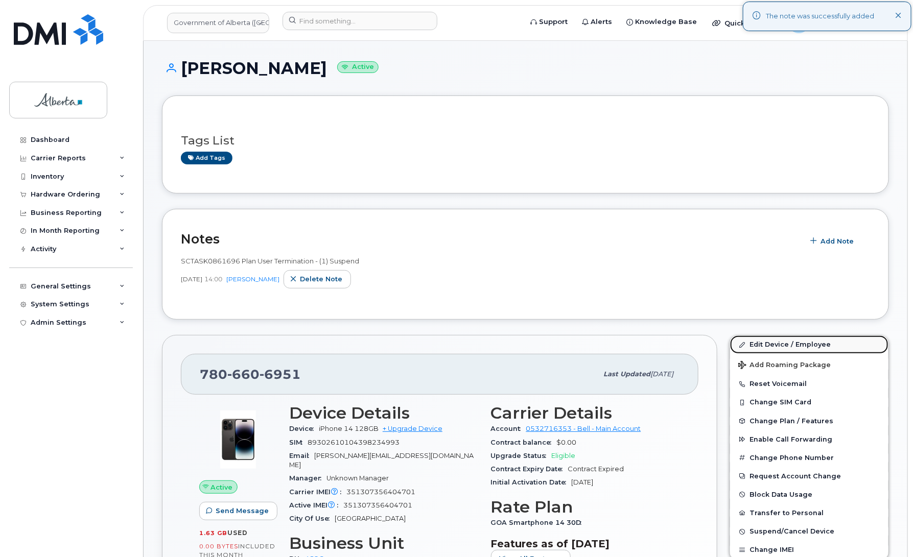
click at [769, 347] on link "Edit Device / Employee" at bounding box center [809, 344] width 158 height 18
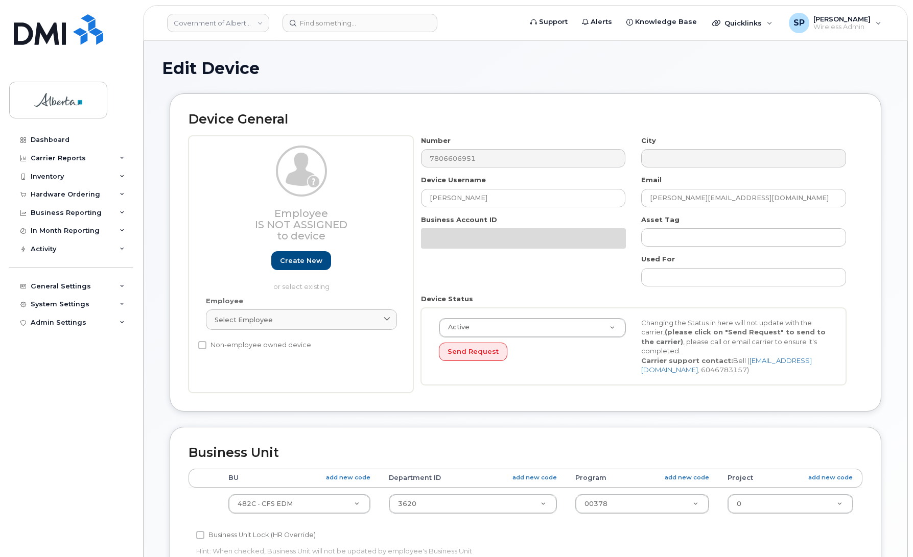
select select "4749733"
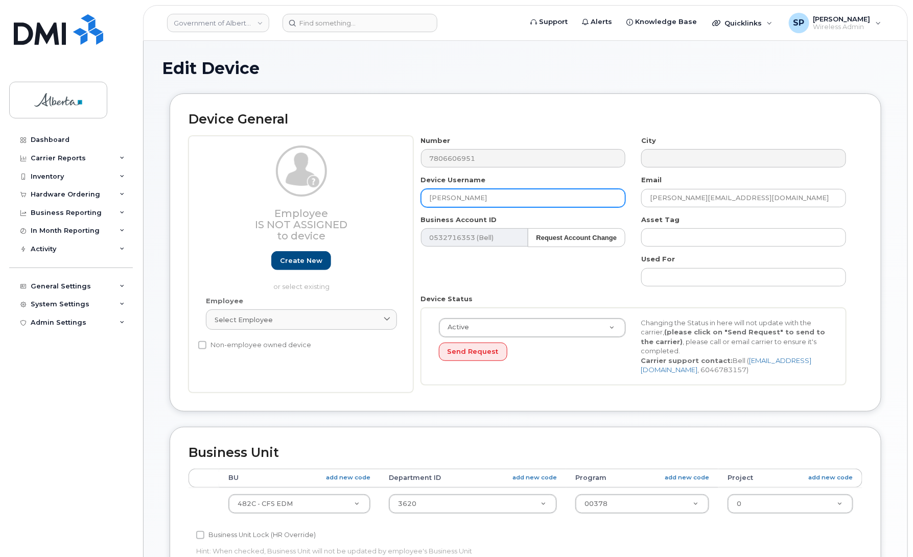
drag, startPoint x: 483, startPoint y: 198, endPoint x: 352, endPoint y: 215, distance: 131.9
click at [352, 215] on div "Employee Is not assigned to device Create new or select existing Employee Selec…" at bounding box center [525, 264] width 674 height 257
paste input "Entry Level Child Practitioner Vacant"
type input "Entry Level Child Practitioner Vacant"
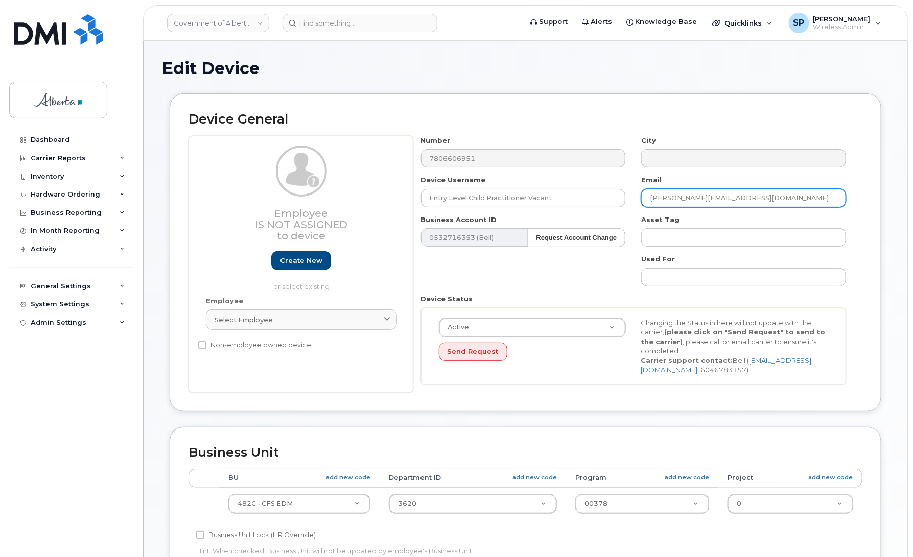
drag, startPoint x: 743, startPoint y: 196, endPoint x: 626, endPoint y: 202, distance: 117.6
click at [626, 202] on div "Number 7806606951 City Device Username Entry Level Child Practitioner Vacant Em…" at bounding box center [633, 264] width 441 height 257
paste input "maria.figueiredo"
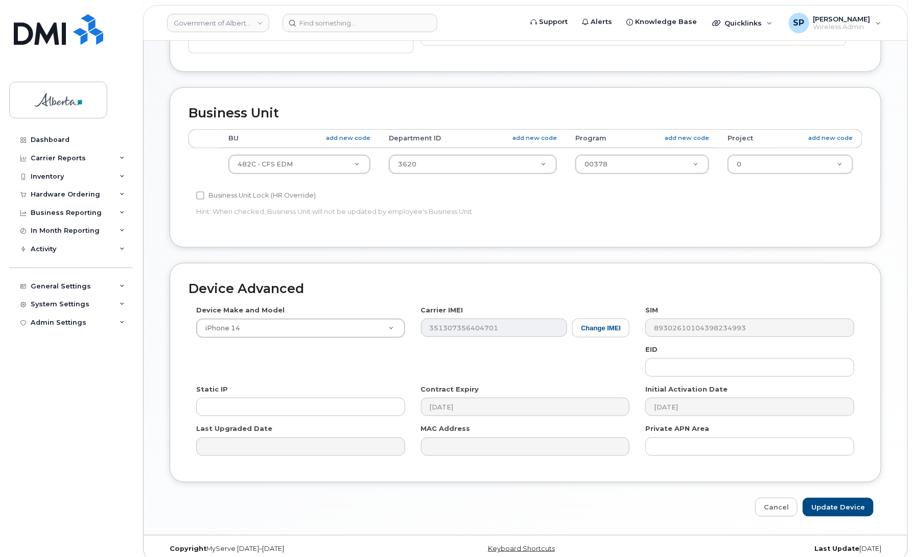
scroll to position [352, 0]
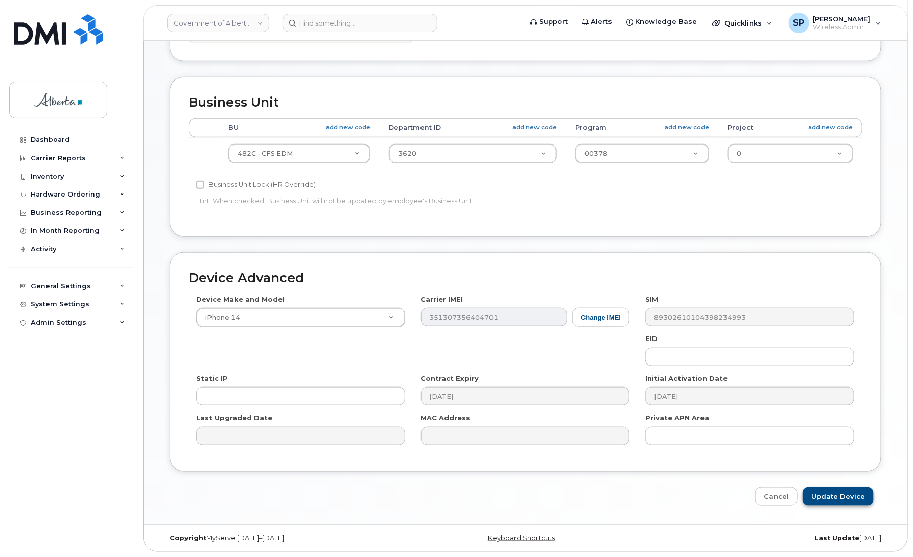
type input "maria.figueiredo@gov.ab.ca"
click at [821, 496] on input "Update Device" at bounding box center [837, 496] width 71 height 19
type input "Saving..."
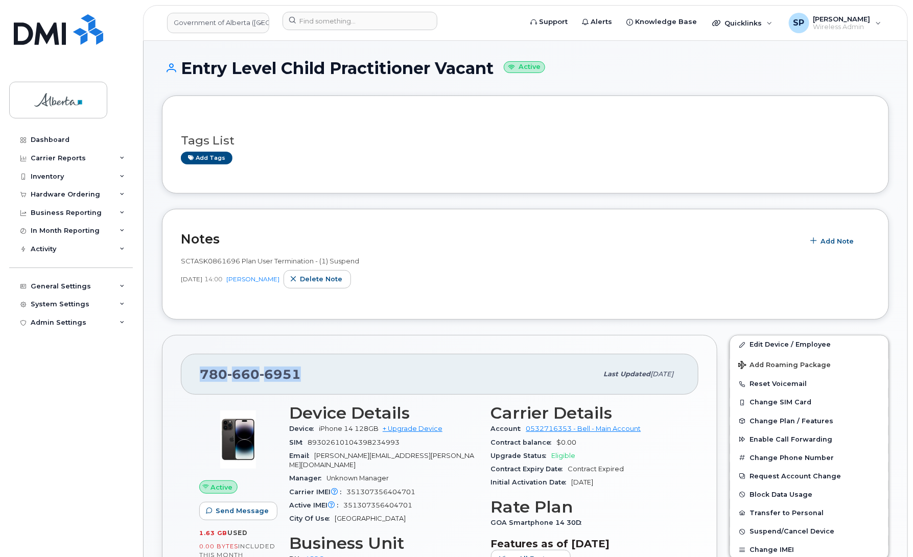
drag, startPoint x: 279, startPoint y: 376, endPoint x: 169, endPoint y: 383, distance: 110.0
click at [169, 383] on div "780 660 6951 Last updated Oct 06, 2025 Active Send Message 1.63 GB  used 0.00 B…" at bounding box center [439, 511] width 555 height 353
copy span "780 660 6951"
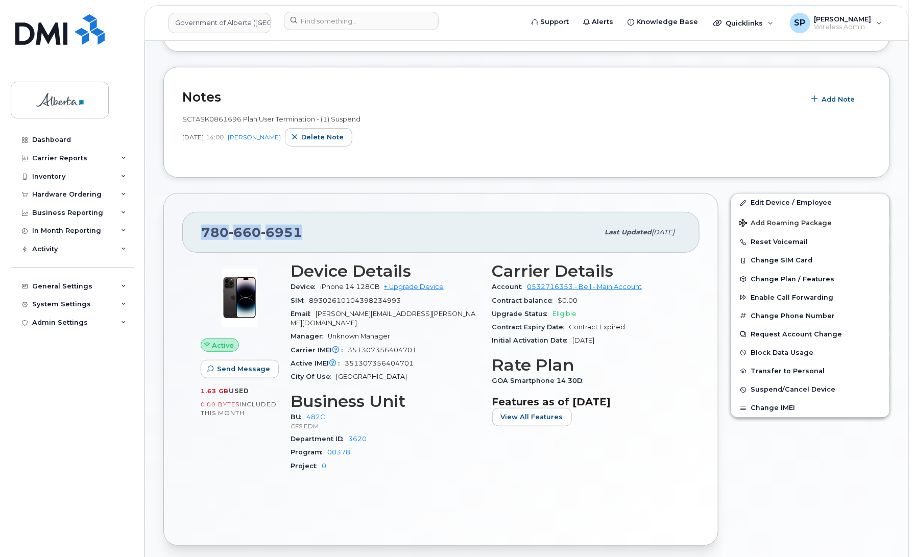
scroll to position [218, 0]
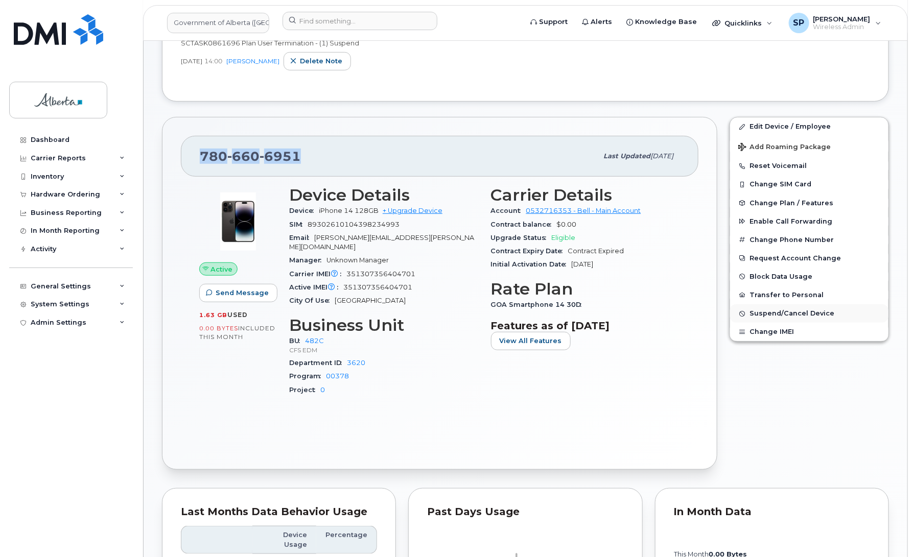
click at [783, 313] on span "Suspend/Cancel Device" at bounding box center [791, 314] width 85 height 8
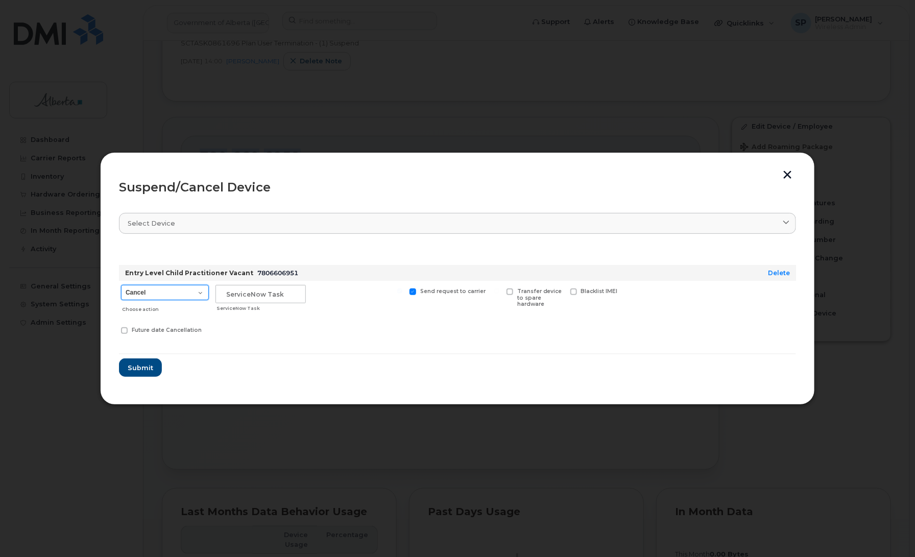
click at [159, 292] on select "Cancel Suspend - Extend Suspension Suspend - Reduced Rate Suspend - Lost Device…" at bounding box center [165, 292] width 88 height 15
select select "[object Object]"
click at [121, 285] on select "Cancel Suspend - Extend Suspension Suspend - Reduced Rate Suspend - Lost Device…" at bounding box center [165, 292] width 88 height 15
click at [244, 293] on input "text" at bounding box center [260, 294] width 90 height 18
paste input "SCTASK0861696"
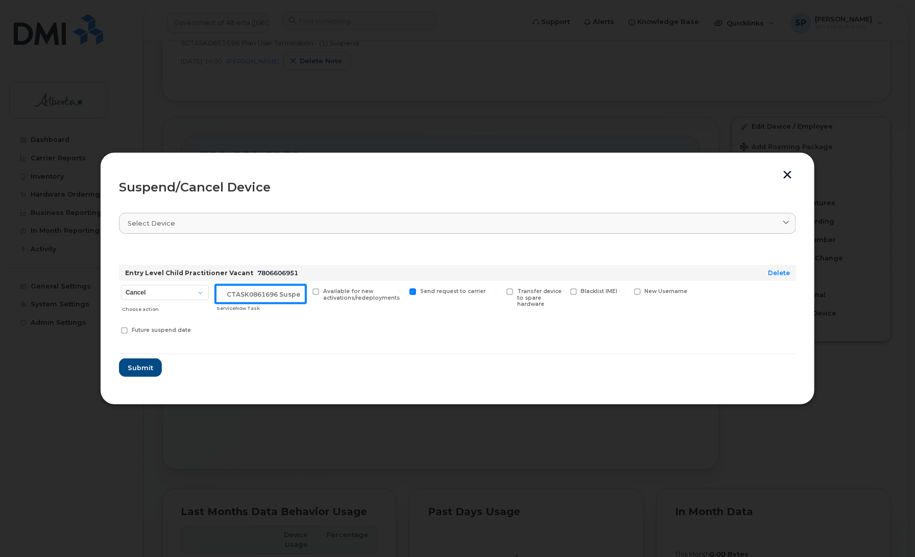
scroll to position [0, 9]
type input "SCTASK0861696 Suspend"
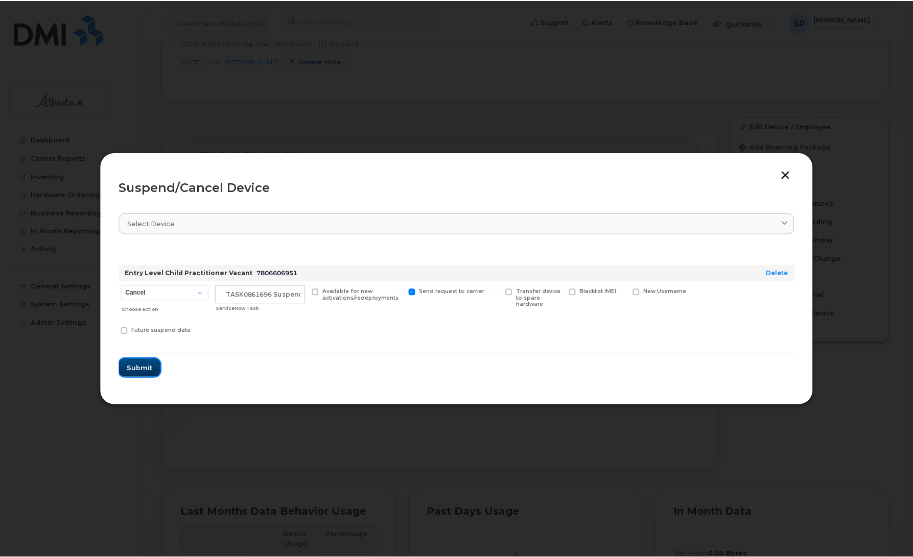
scroll to position [0, 0]
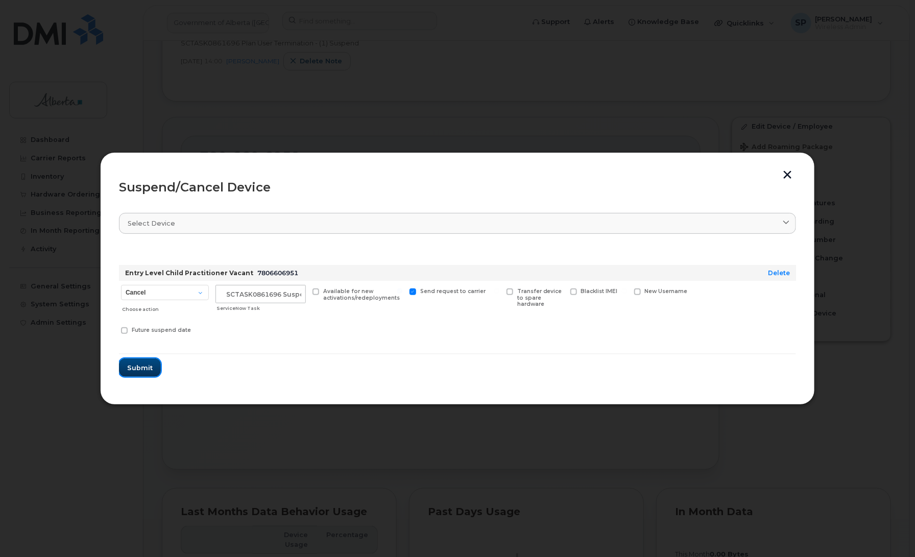
click at [148, 365] on span "Submit" at bounding box center [140, 368] width 26 height 10
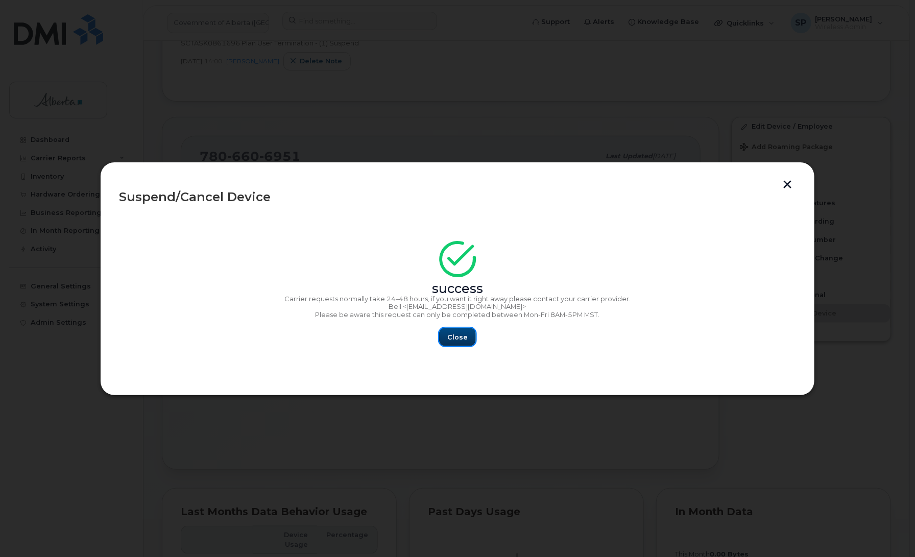
click at [462, 338] on span "Close" at bounding box center [457, 337] width 20 height 10
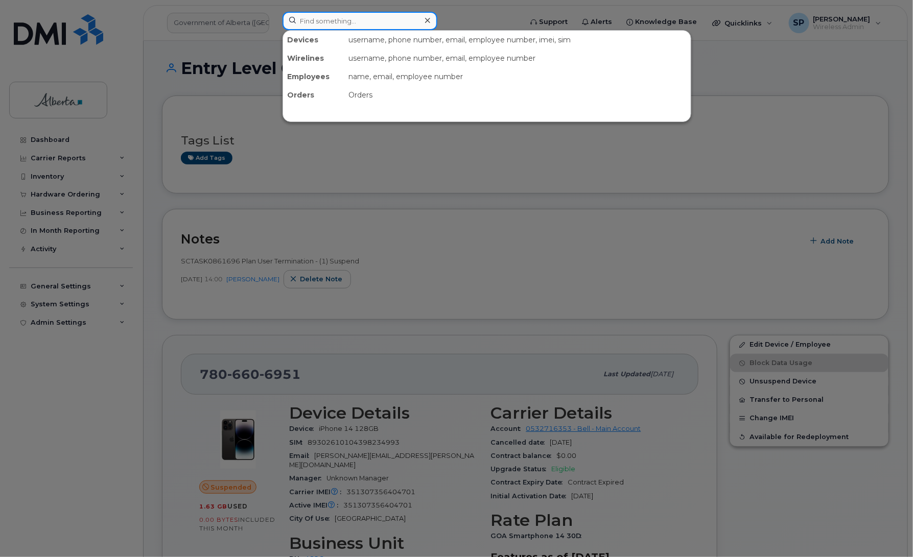
click at [363, 21] on input at bounding box center [359, 21] width 155 height 18
paste input "4034614875"
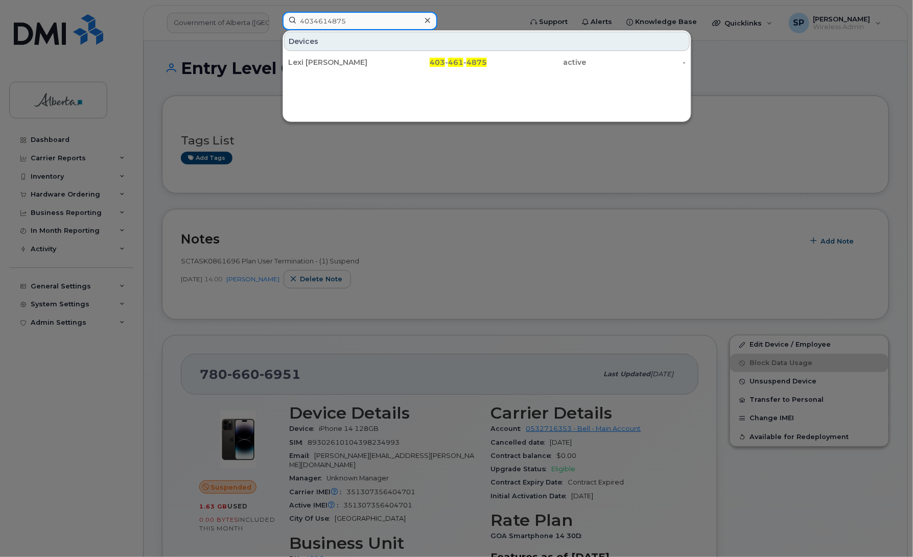
type input "4034614875"
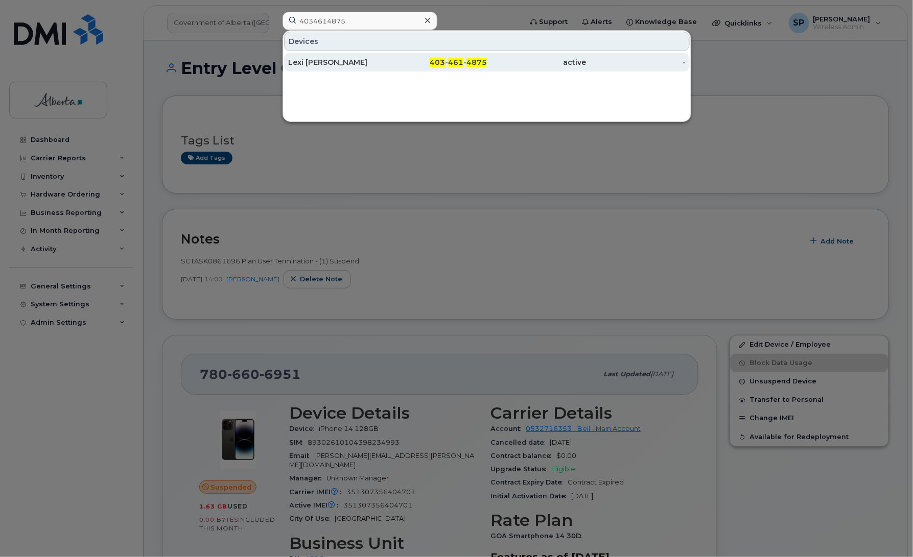
click at [346, 69] on div "Lexi Gingras" at bounding box center [338, 62] width 100 height 18
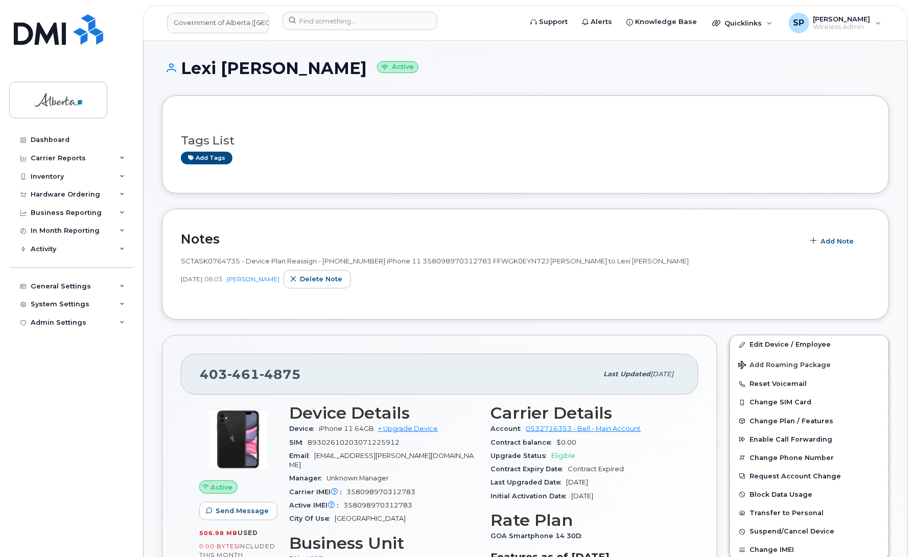
scroll to position [488, 0]
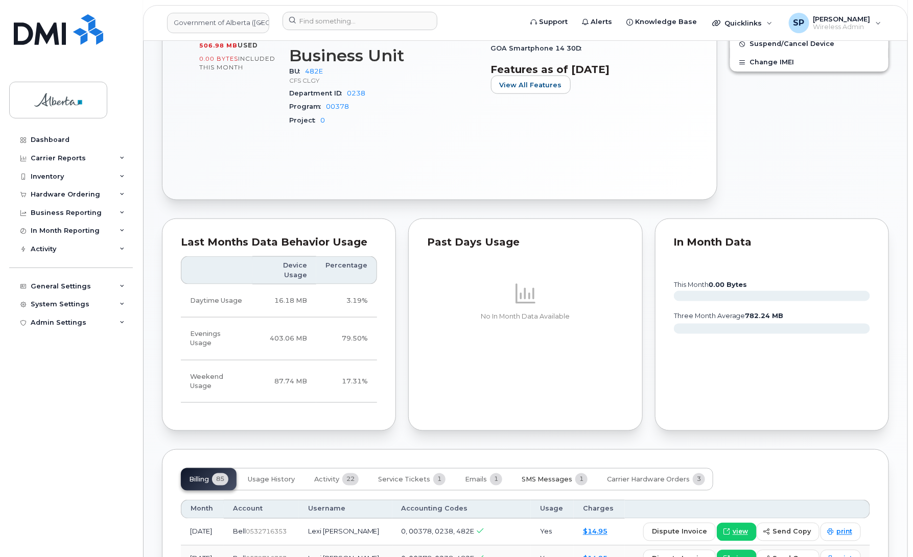
click at [545, 476] on span "SMS Messages" at bounding box center [546, 480] width 51 height 8
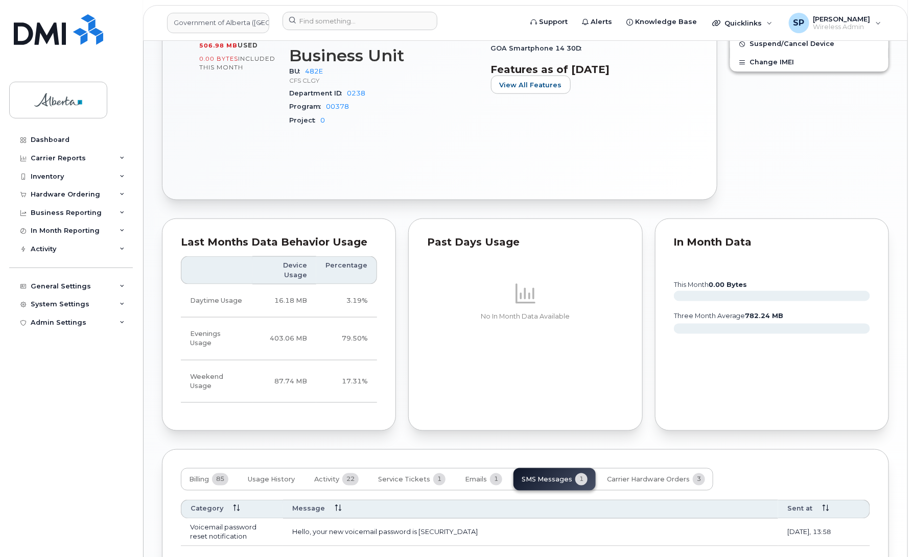
click at [912, 281] on body "Government of Alberta (GOA) Support Alerts Knowledge Base Quicklinks Suspend / …" at bounding box center [456, 68] width 913 height 1113
click at [314, 18] on input at bounding box center [359, 21] width 155 height 18
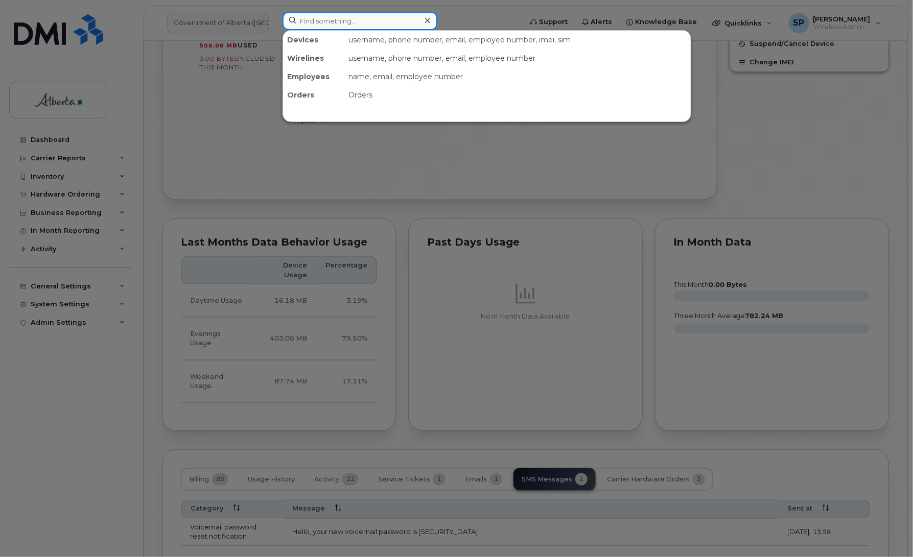
paste input "Yvonne Rioux"
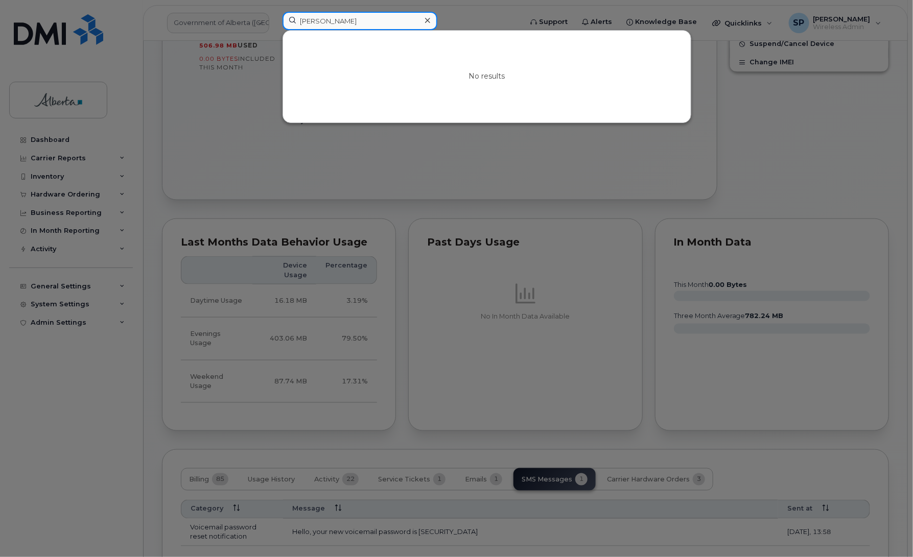
drag, startPoint x: 358, startPoint y: 16, endPoint x: 246, endPoint y: 31, distance: 112.8
click at [274, 31] on div "Yvonne Rioux No results" at bounding box center [398, 23] width 249 height 22
paste input "Sesu Moyo"
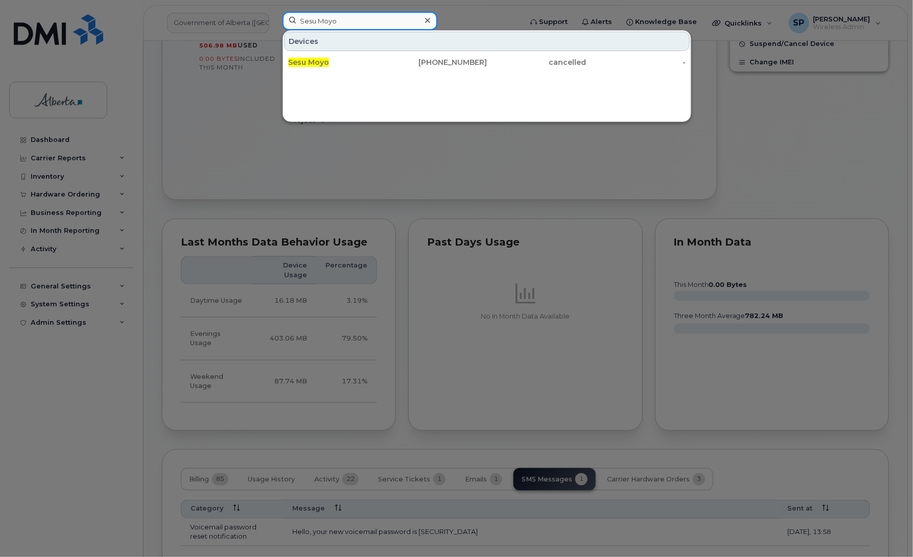
drag, startPoint x: 346, startPoint y: 22, endPoint x: 249, endPoint y: 34, distance: 97.7
click at [274, 34] on div "Sesu Moyo Devices Sesu Moyo 780-203-3668 cancelled -" at bounding box center [398, 23] width 249 height 22
paste input "4036279837"
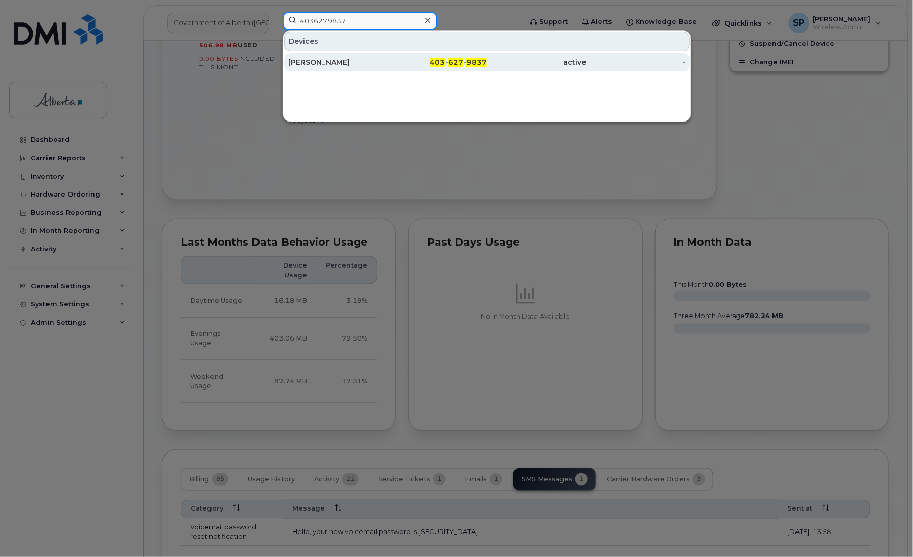
type input "4036279837"
click at [307, 64] on div "[PERSON_NAME]" at bounding box center [338, 62] width 100 height 10
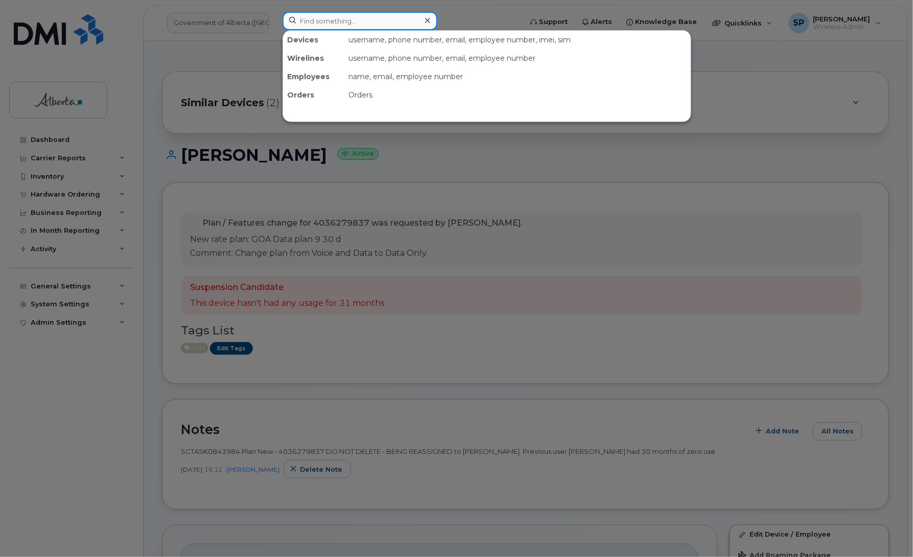
click at [346, 20] on input at bounding box center [359, 21] width 155 height 18
paste input "5873857420"
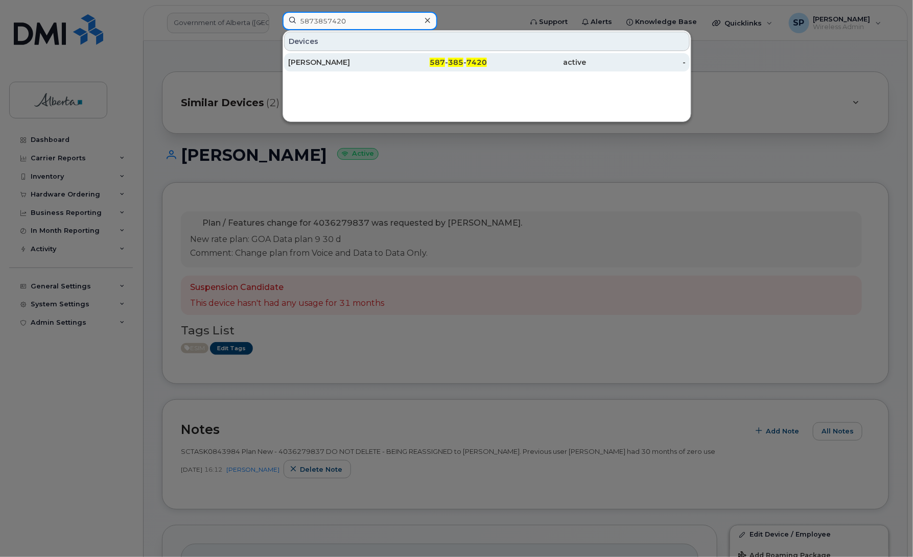
type input "5873857420"
click at [330, 66] on div "[PERSON_NAME]" at bounding box center [338, 62] width 100 height 10
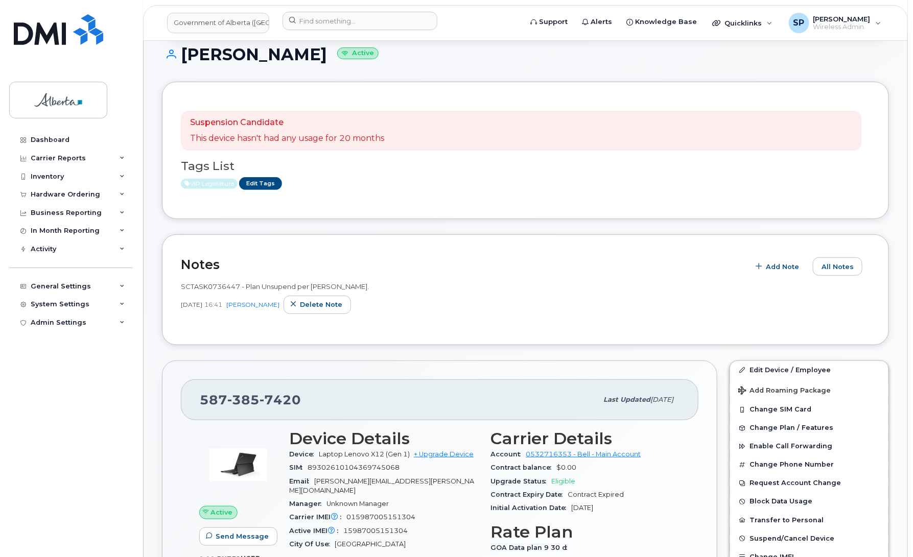
scroll to position [46, 0]
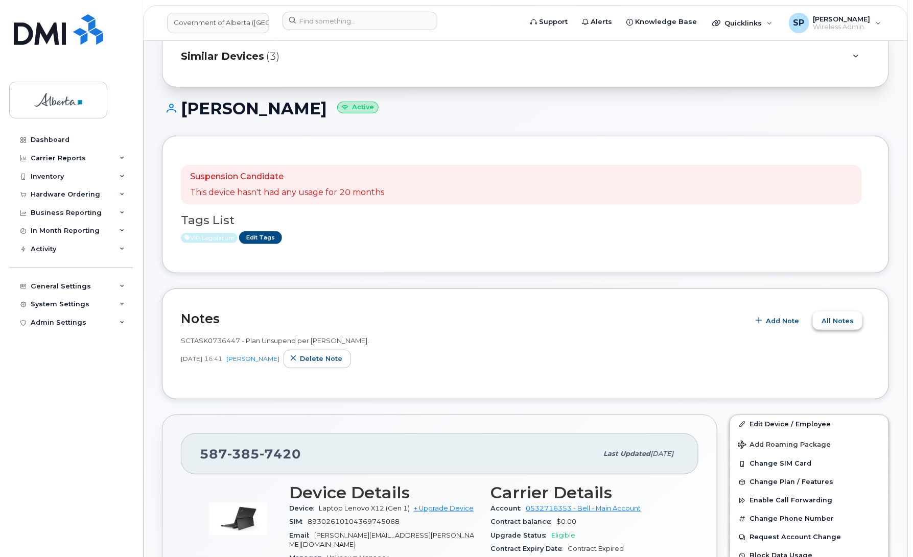
click at [841, 321] on span "All Notes" at bounding box center [837, 321] width 32 height 10
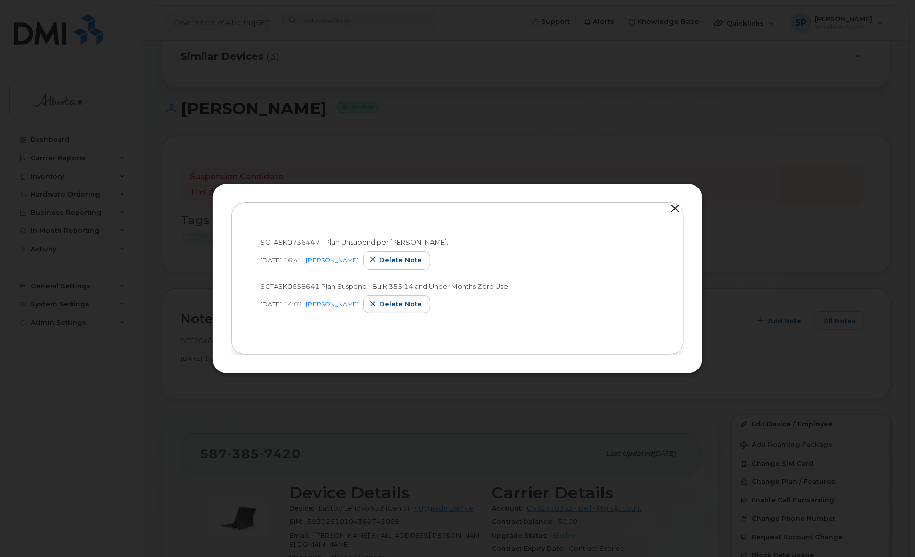
click at [826, 250] on div at bounding box center [457, 278] width 915 height 557
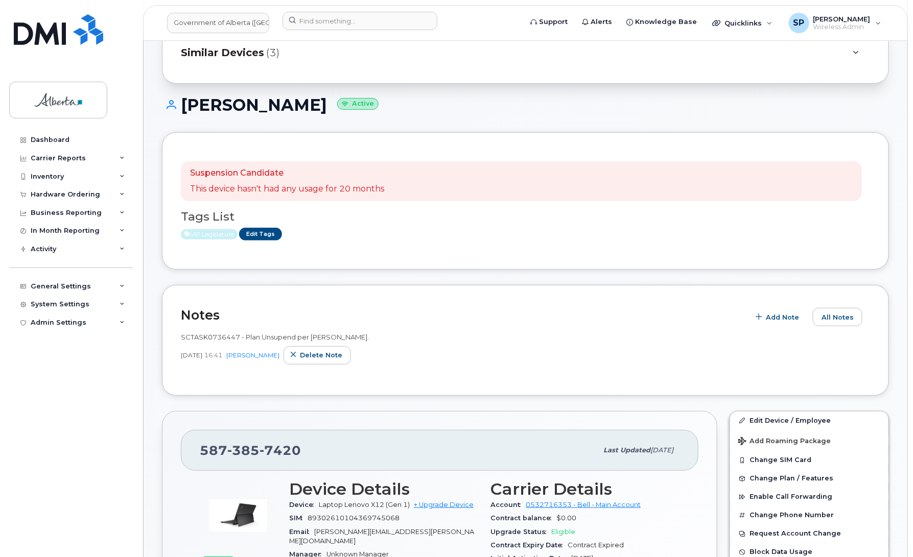
scroll to position [0, 0]
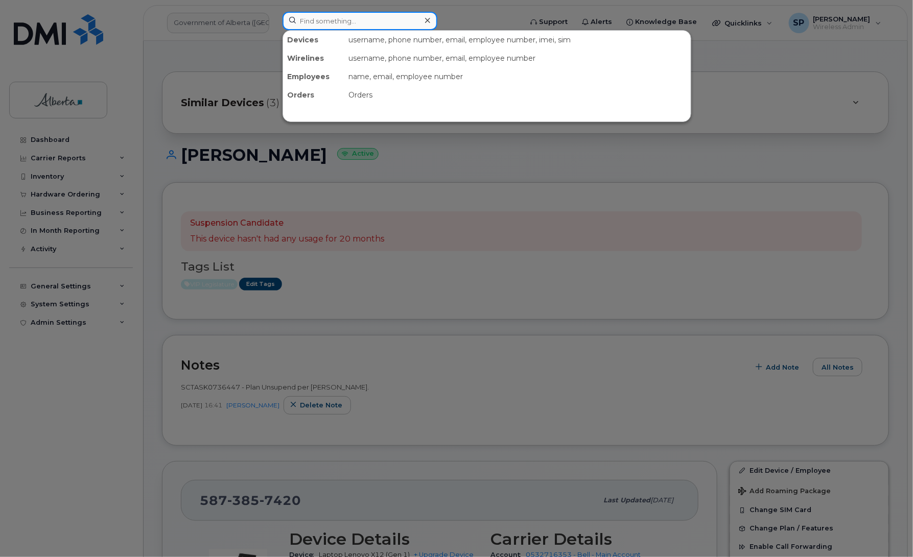
click at [341, 16] on input at bounding box center [359, 21] width 155 height 18
paste input "5875451857"
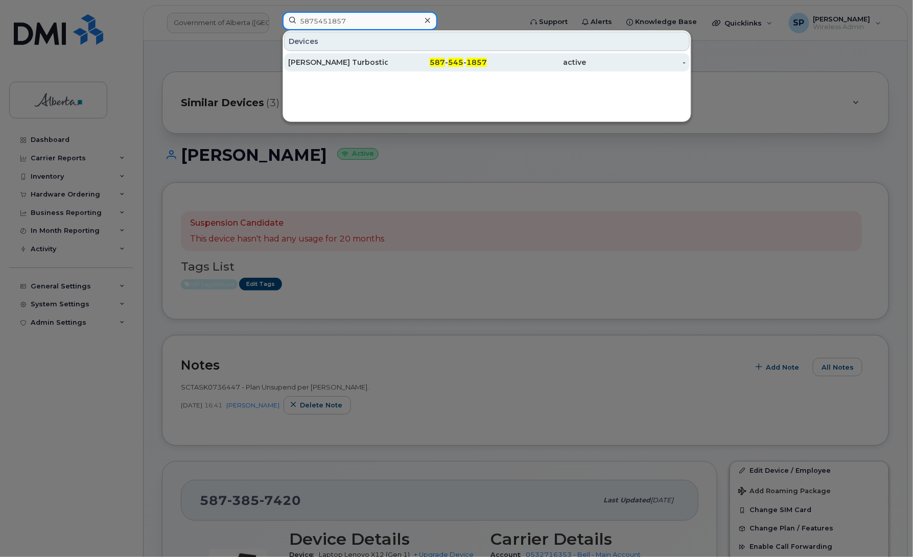
type input "5875451857"
click at [350, 65] on div "[PERSON_NAME] Turbostick" at bounding box center [338, 62] width 100 height 10
